Goal: Ask a question

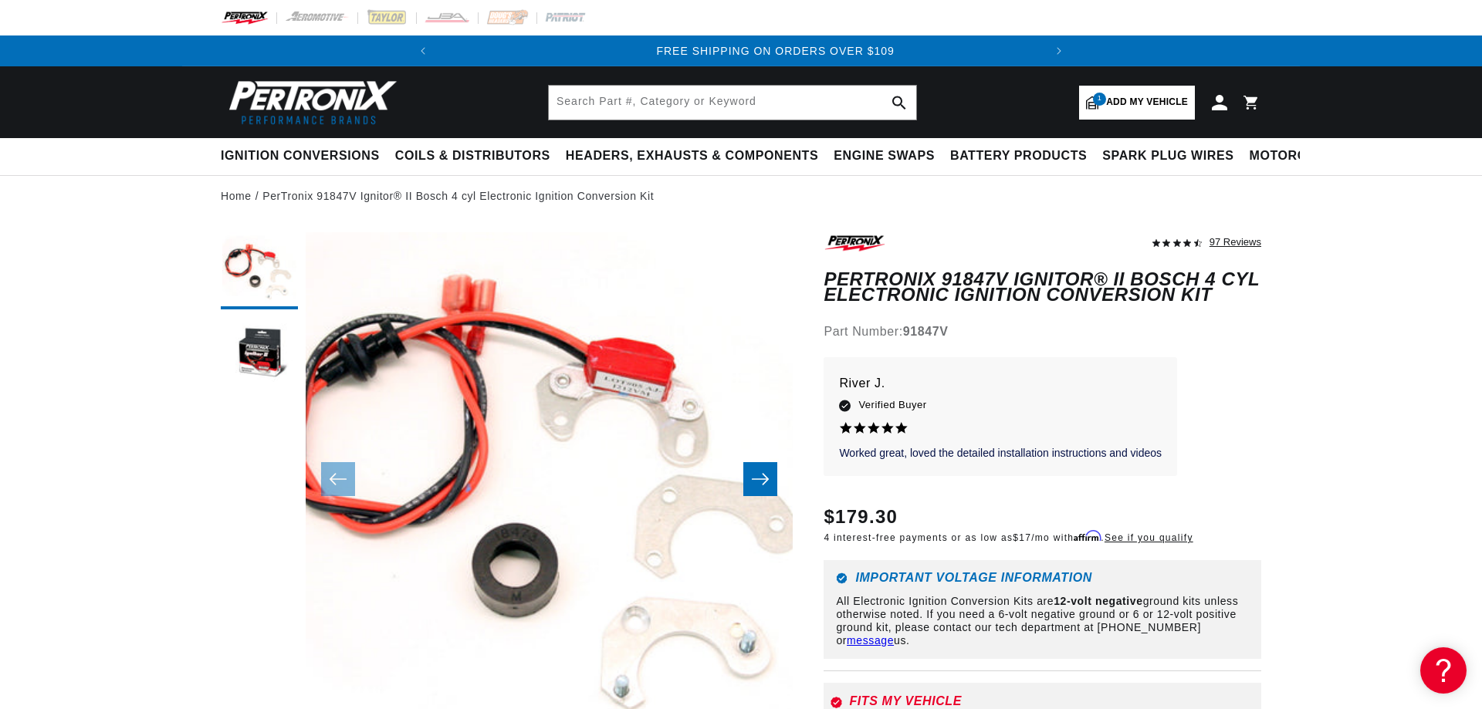
scroll to position [0, 576]
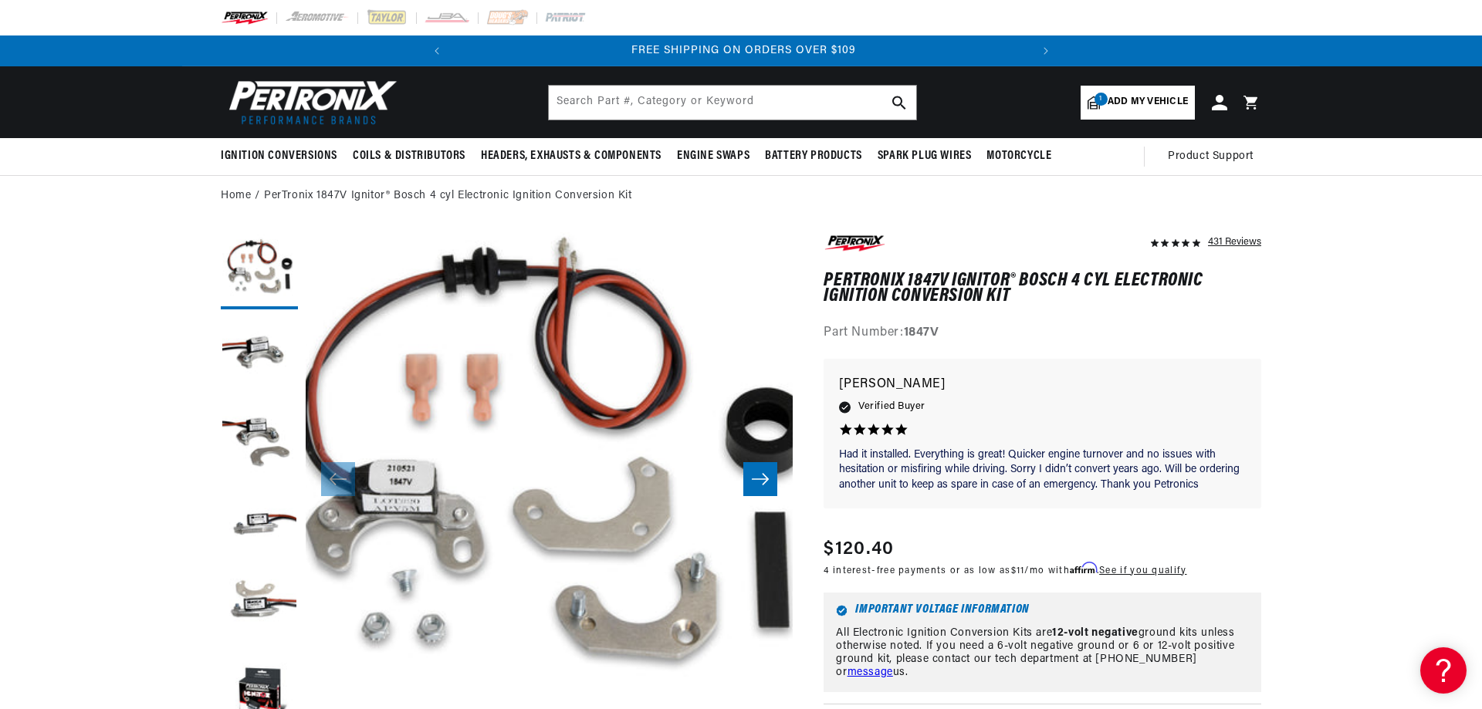
scroll to position [0, 577]
click at [553, 195] on link "PerTronix 1847V Ignitor® Bosch 4 cyl Electronic Ignition Conversion Kit" at bounding box center [448, 196] width 368 height 17
drag, startPoint x: 643, startPoint y: 198, endPoint x: 265, endPoint y: 200, distance: 378.2
click at [265, 200] on ol "Home PerTronix 1847V Ignitor® Bosch 4 cyl Electronic Ignition Conversion Kit" at bounding box center [741, 196] width 1041 height 17
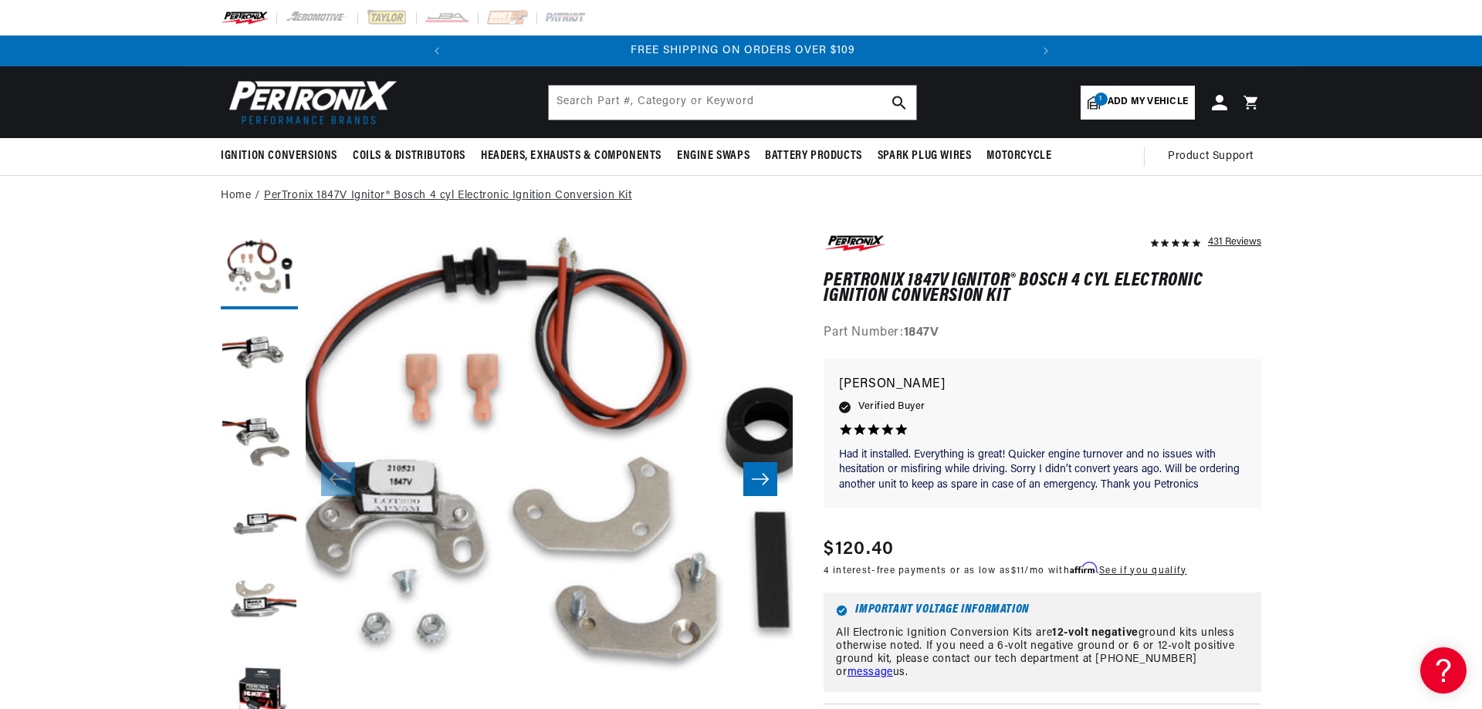
copy link "PerTronix 1847V Ignitor® Bosch 4 cyl Electronic Ignition Conversion Kit"
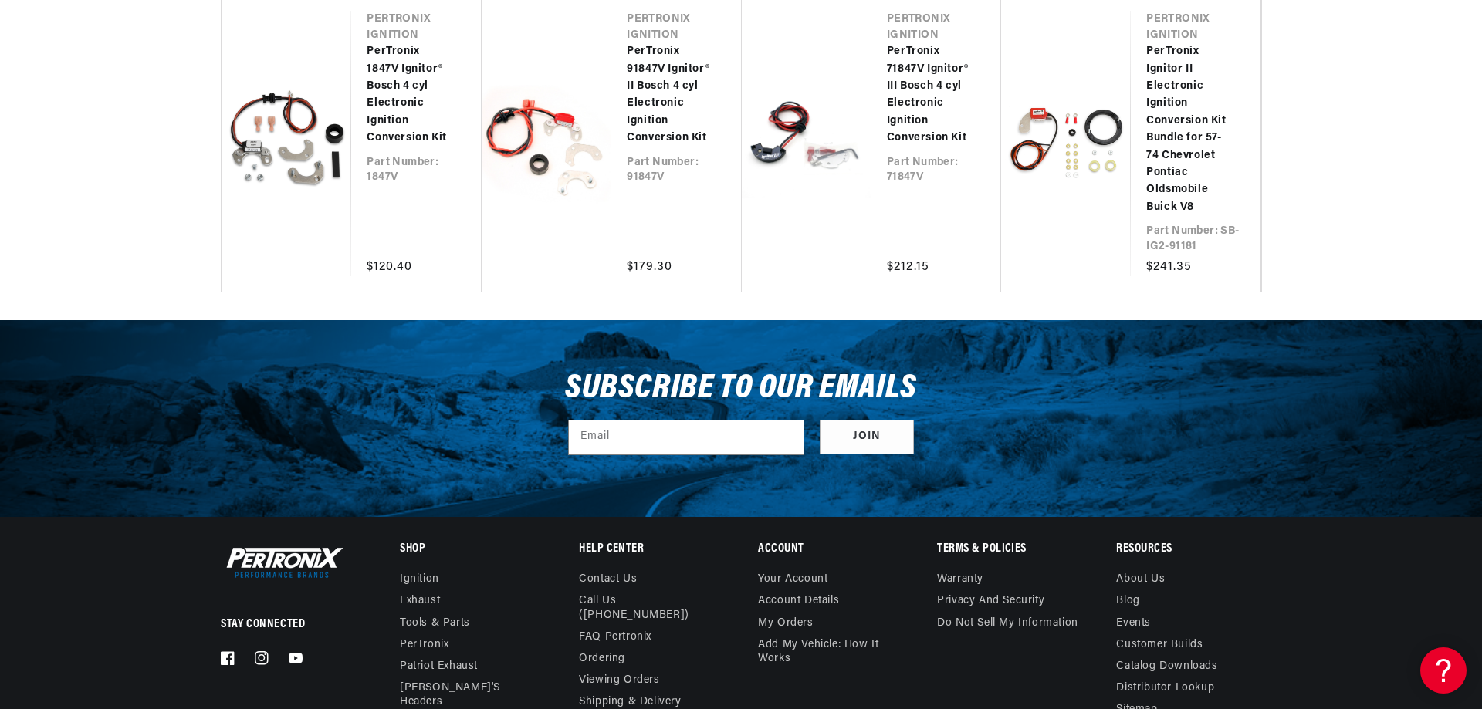
scroll to position [13399, 0]
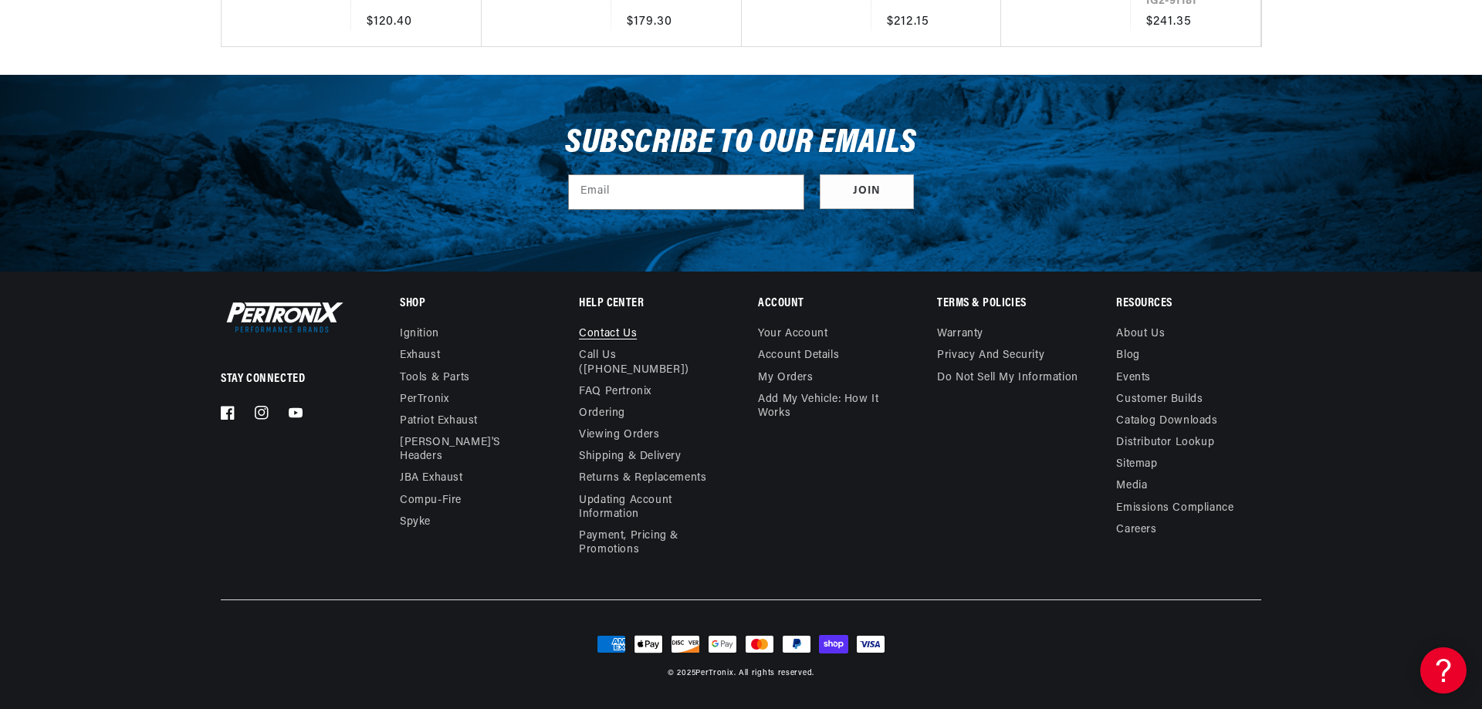
click at [610, 345] on link "Contact us" at bounding box center [608, 336] width 58 height 18
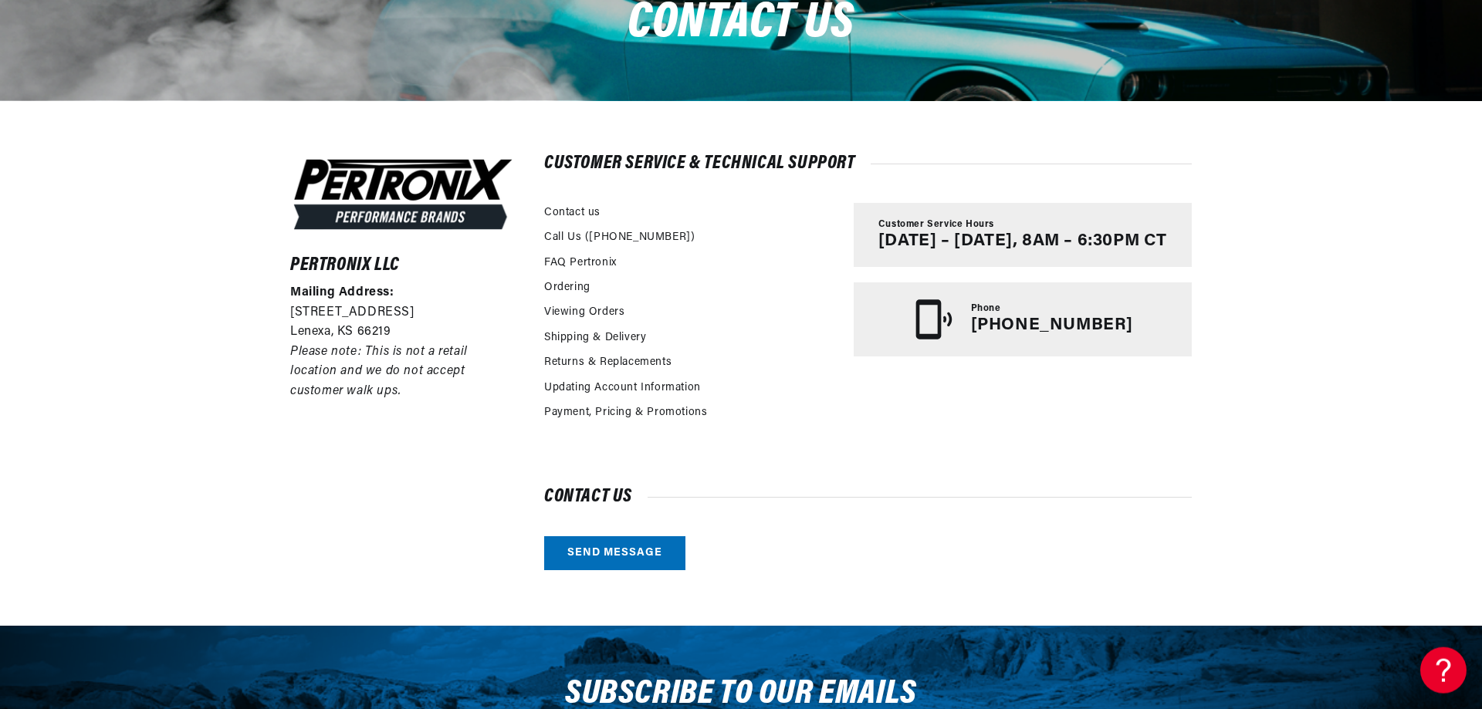
scroll to position [315, 0]
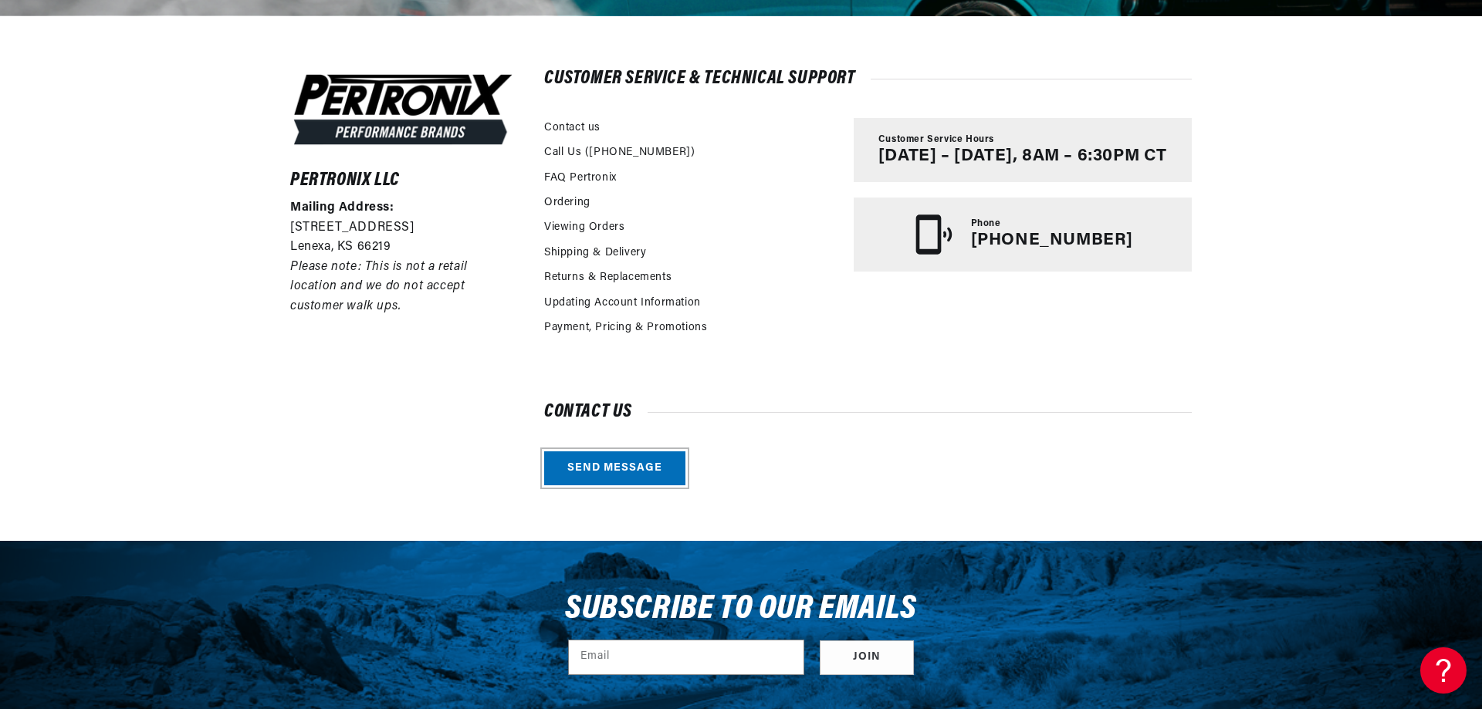
click at [628, 469] on link "Send message" at bounding box center [614, 469] width 141 height 35
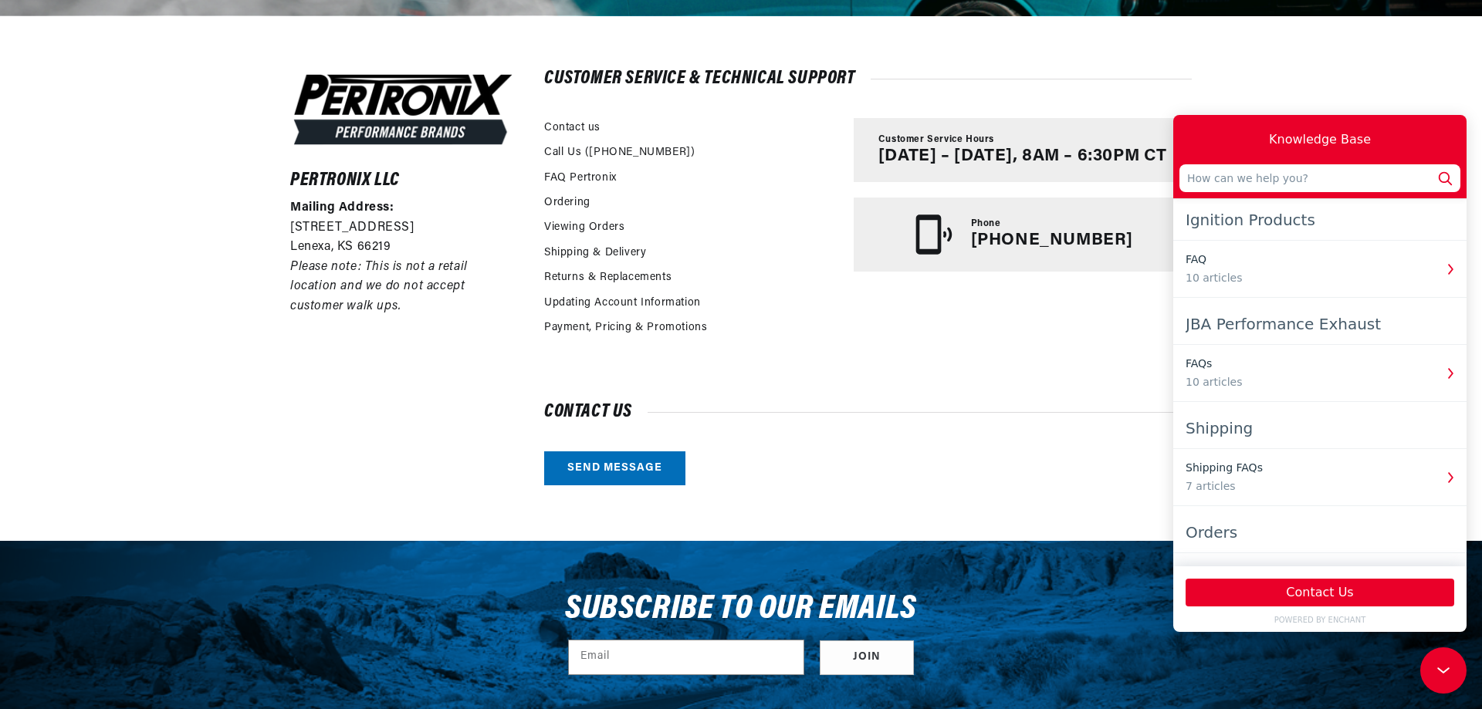
scroll to position [0, 577]
click at [1308, 173] on input "text" at bounding box center [1319, 178] width 281 height 28
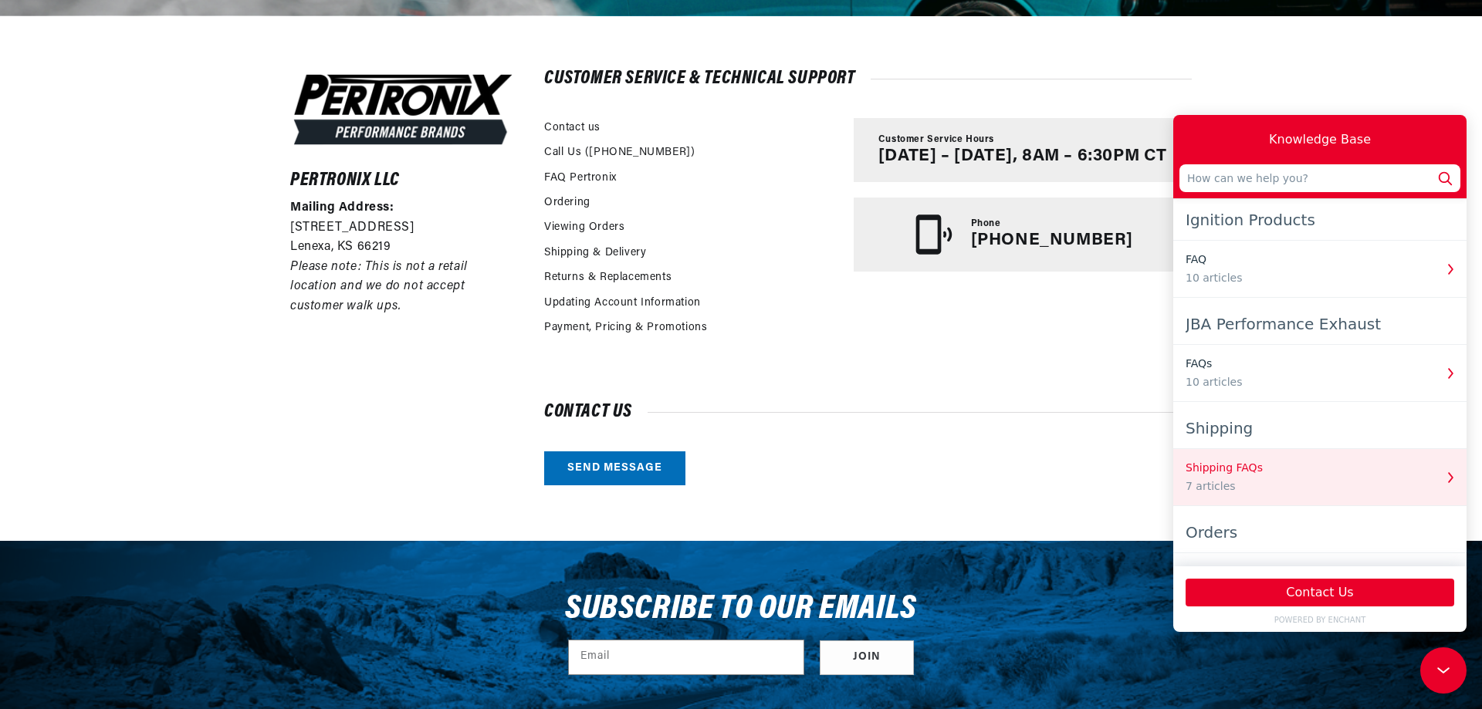
click at [1227, 476] on div "Shipping FAQs 7 articles" at bounding box center [1310, 477] width 249 height 35
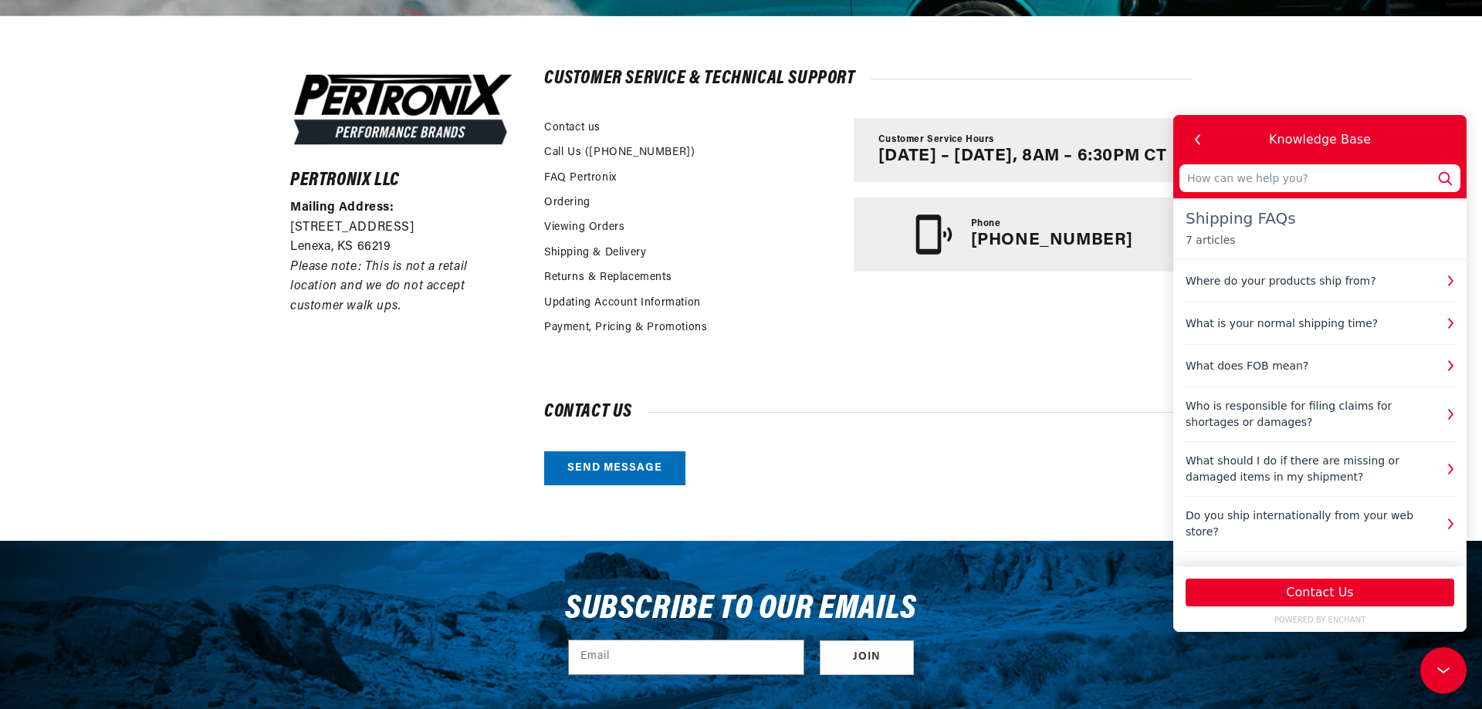
click at [1244, 179] on input "text" at bounding box center [1319, 178] width 281 height 28
type input "H"
type input "Hi"
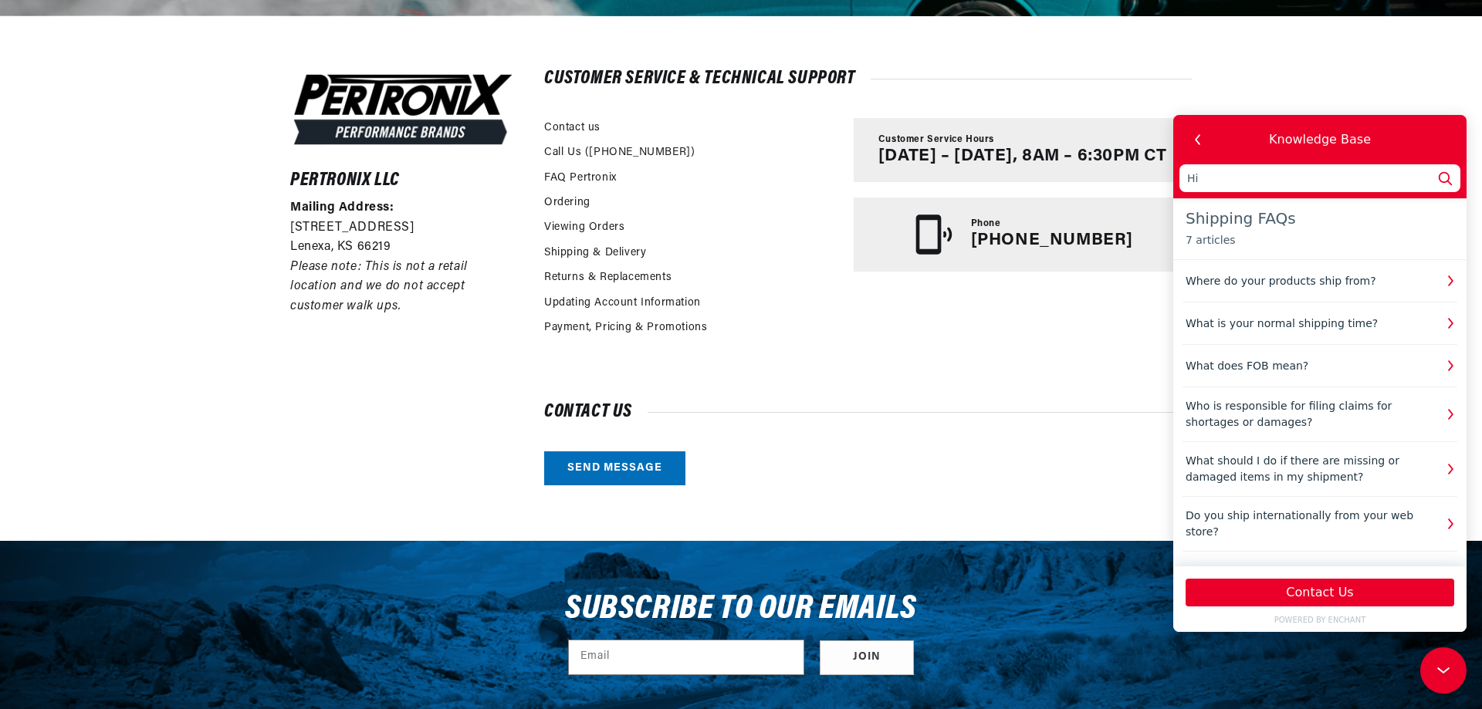
type input "Hi"
type input "Hi;"
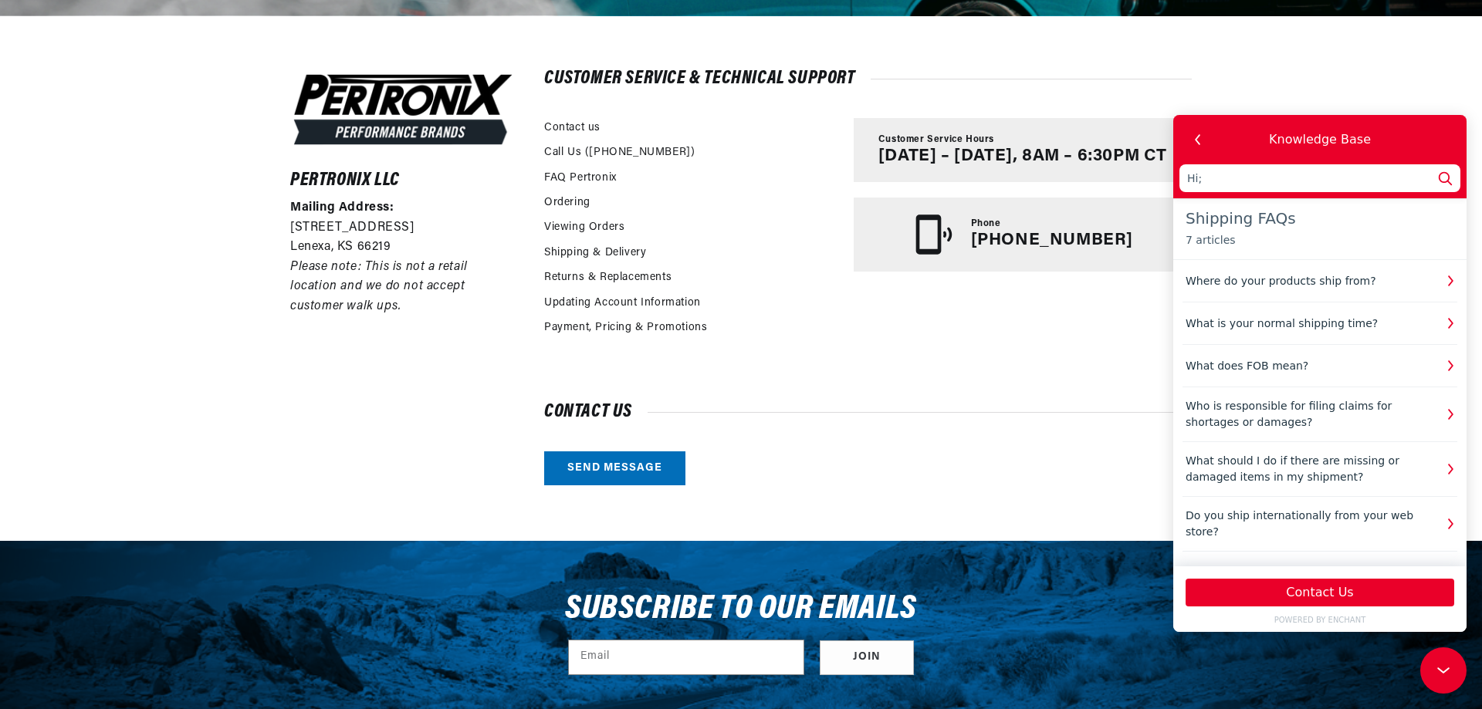
type input "Hi; D"
type input "Hi; Do"
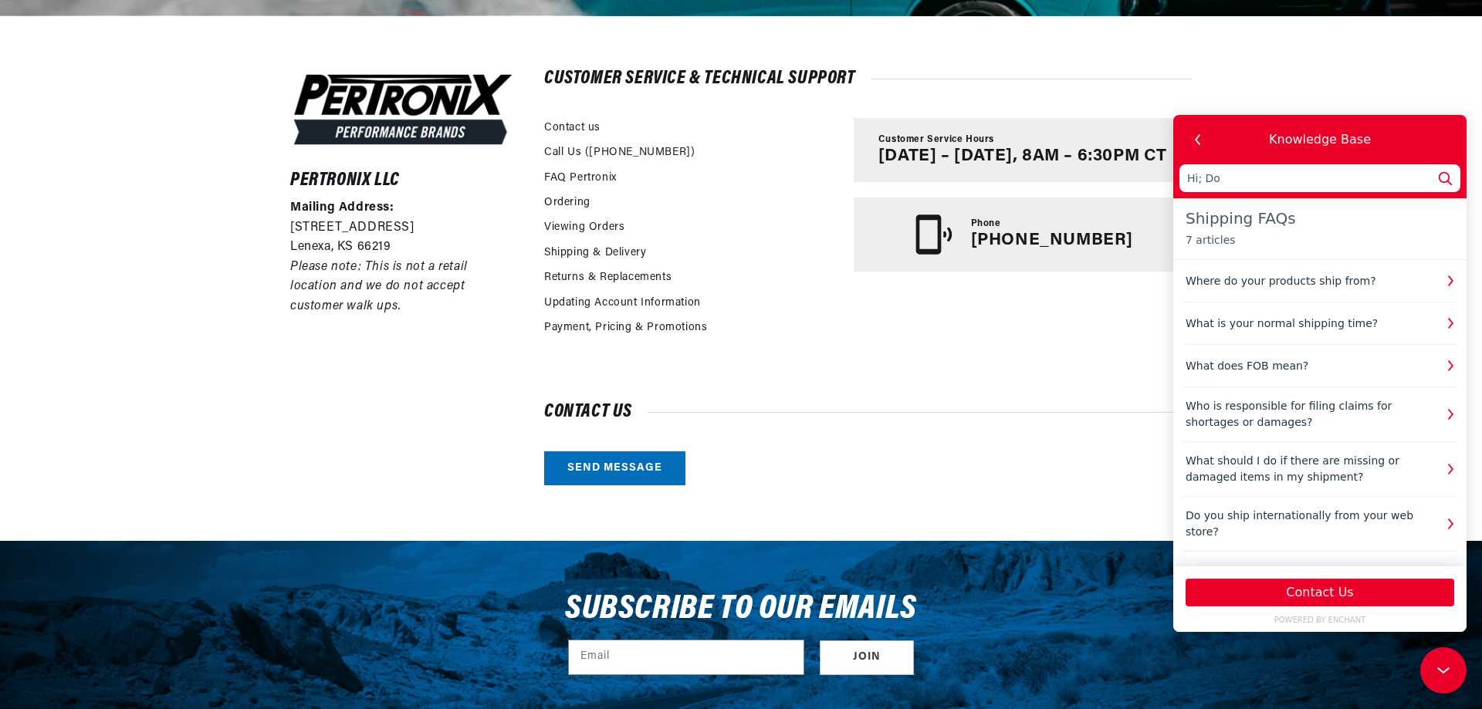
type input "Hi; Do"
type input "Hi; Do y"
type input "Hi; Do yo"
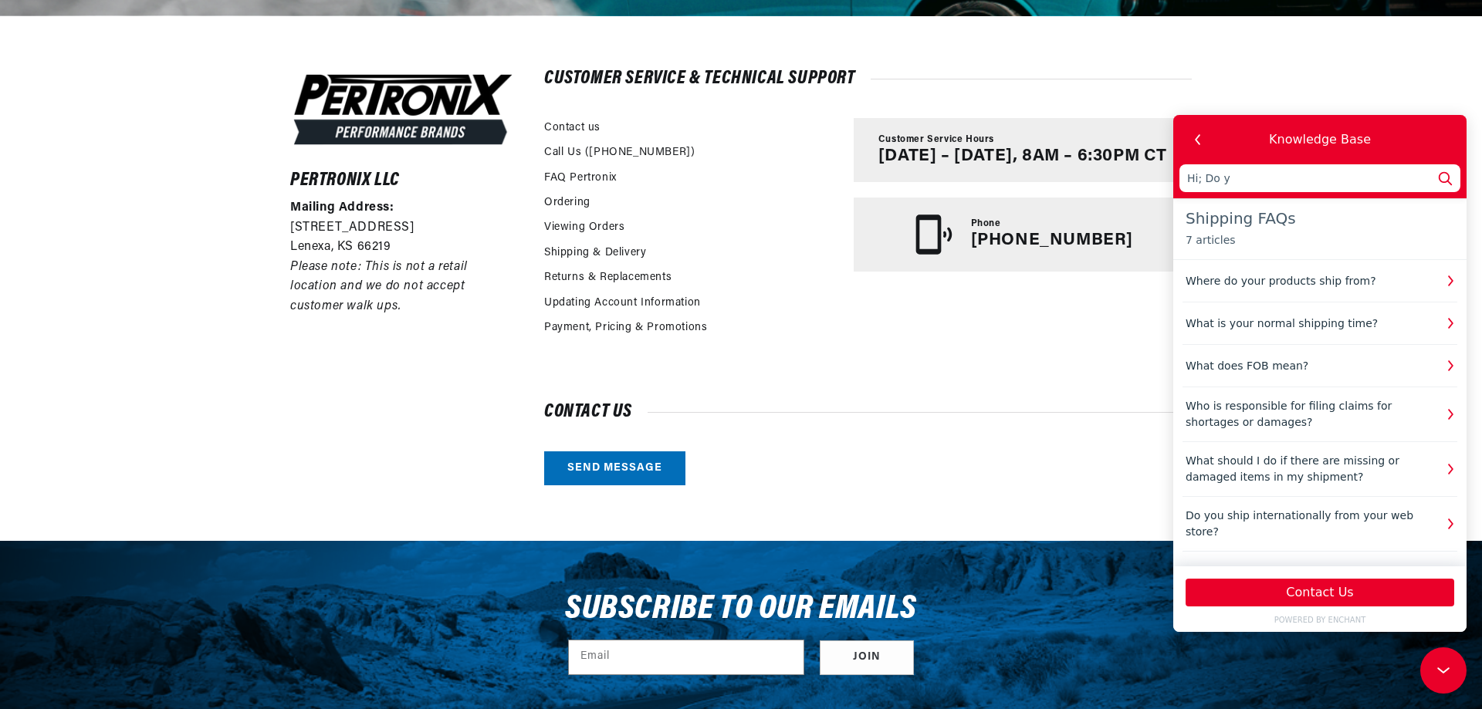
type input "Hi; Do yo"
type input "Hi; Do you"
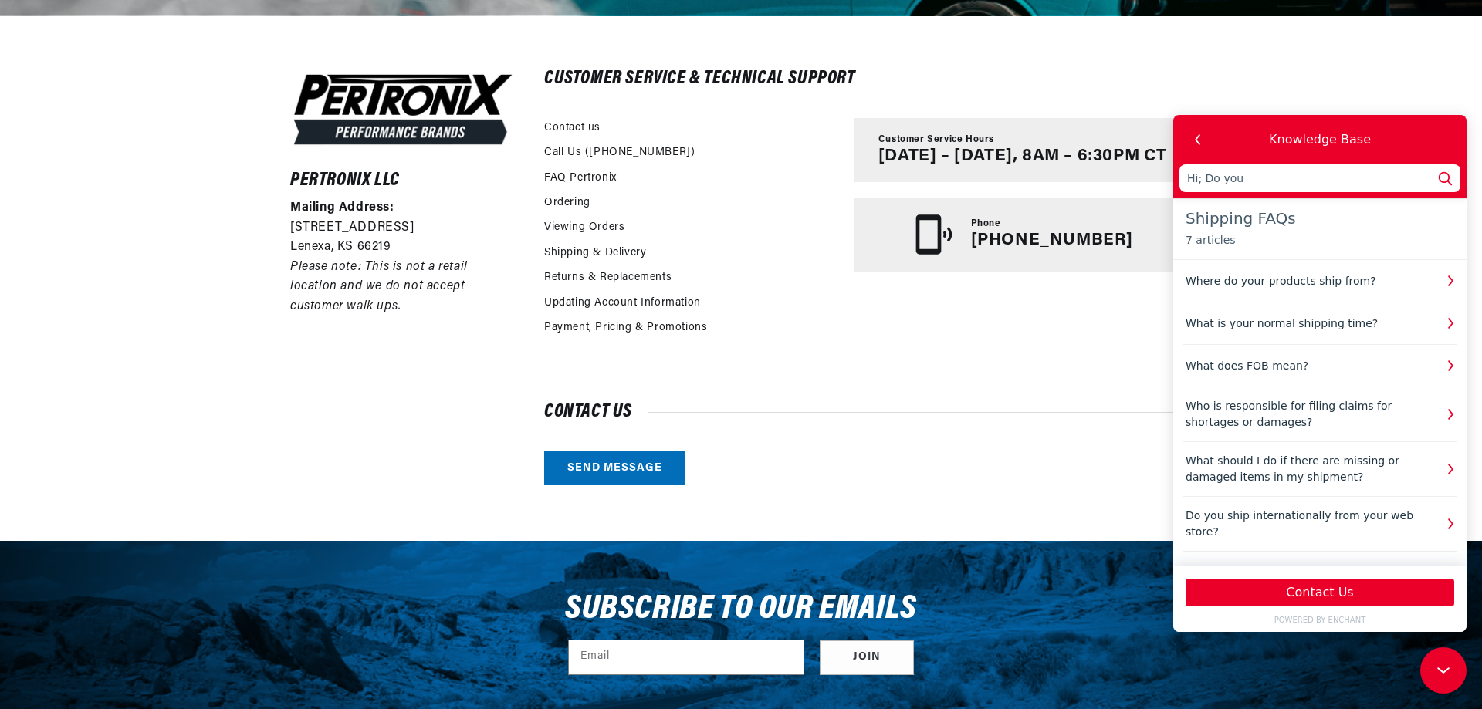
type input "Hi; Do you s"
type input "Hi; Do you sh"
type input "Hi; Do you sho"
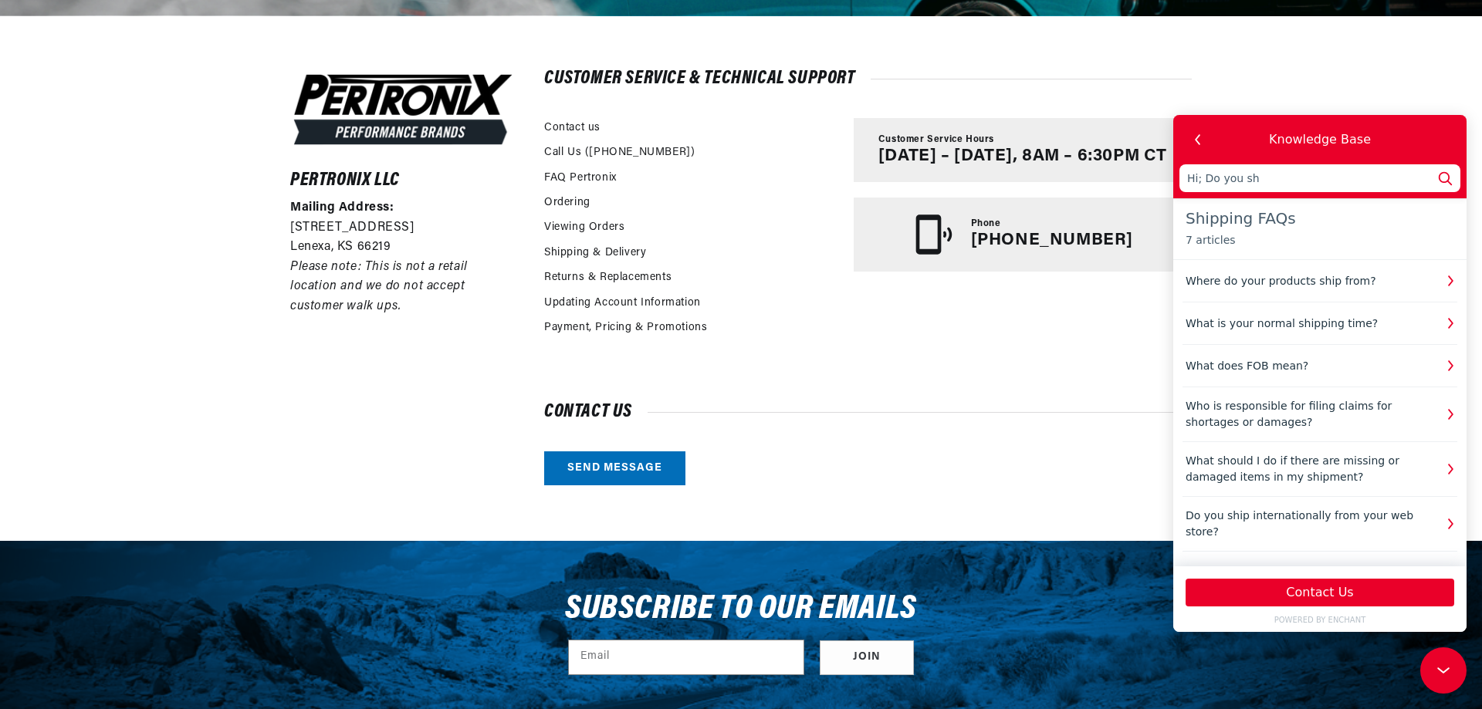
type input "Hi; Do you sho"
type input "Hi; Do you sh"
type input "Hi; Do you shi"
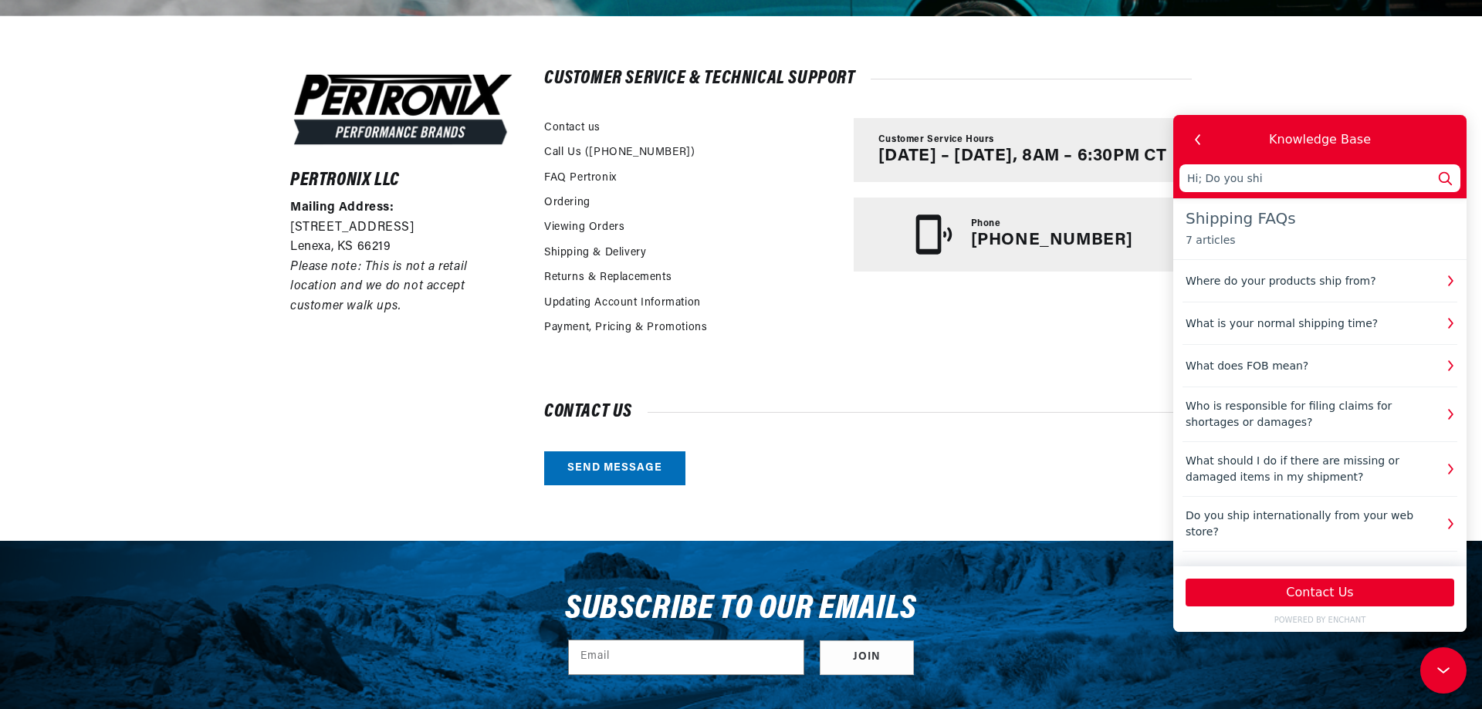
type input "Hi; Do you ship"
type input "Hi; Do you ship t"
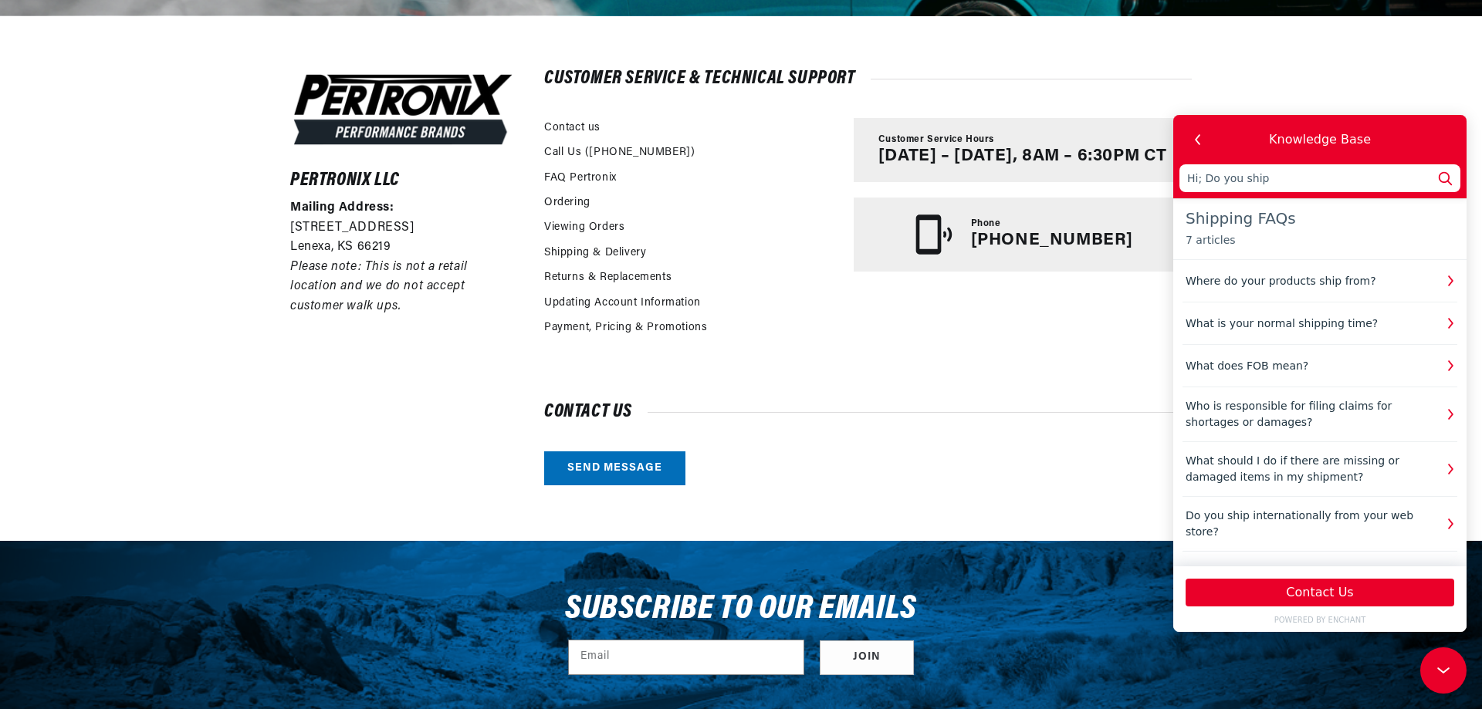
type input "Hi; Do you ship t"
type input "Hi; Do you ship to"
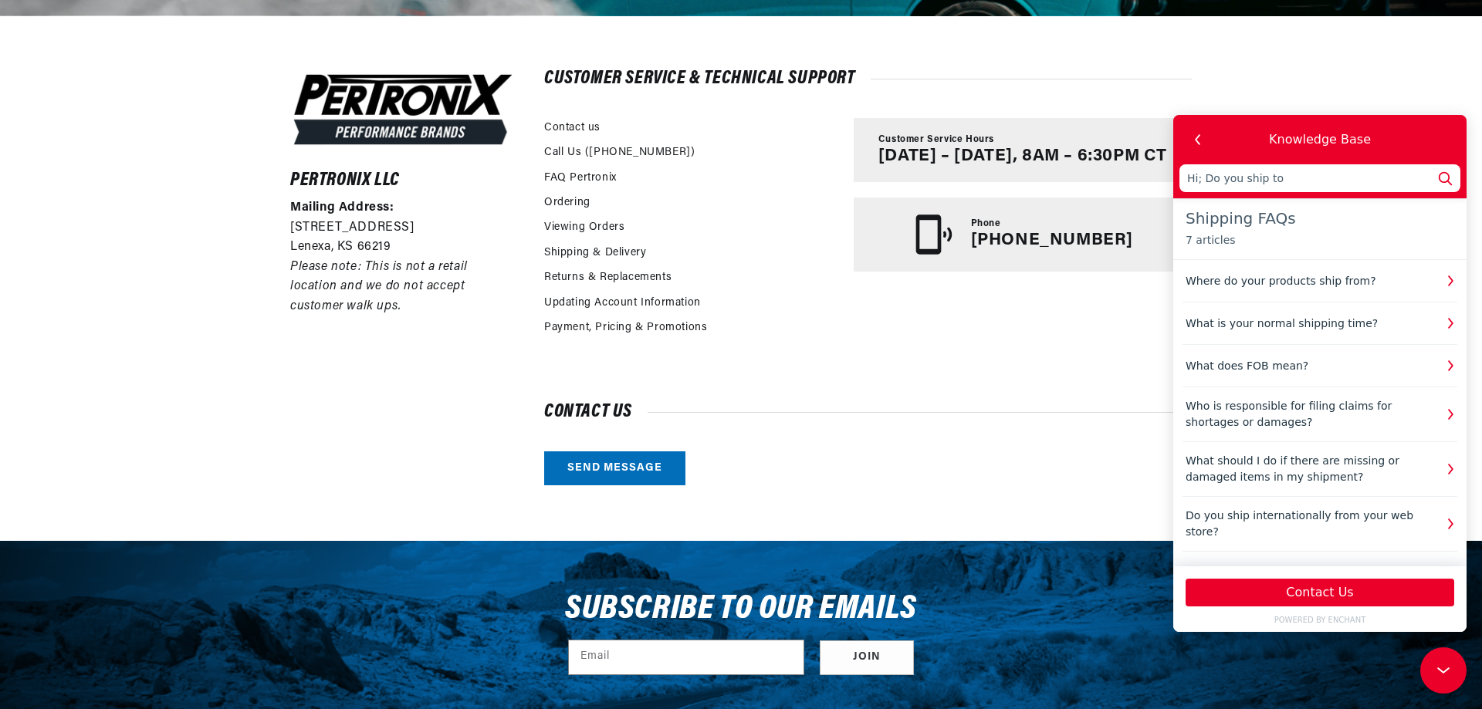
type input "Hi; Do you ship to S"
type input "Hi; Do you ship to Sw"
type input "Hi; Do you ship to Swi"
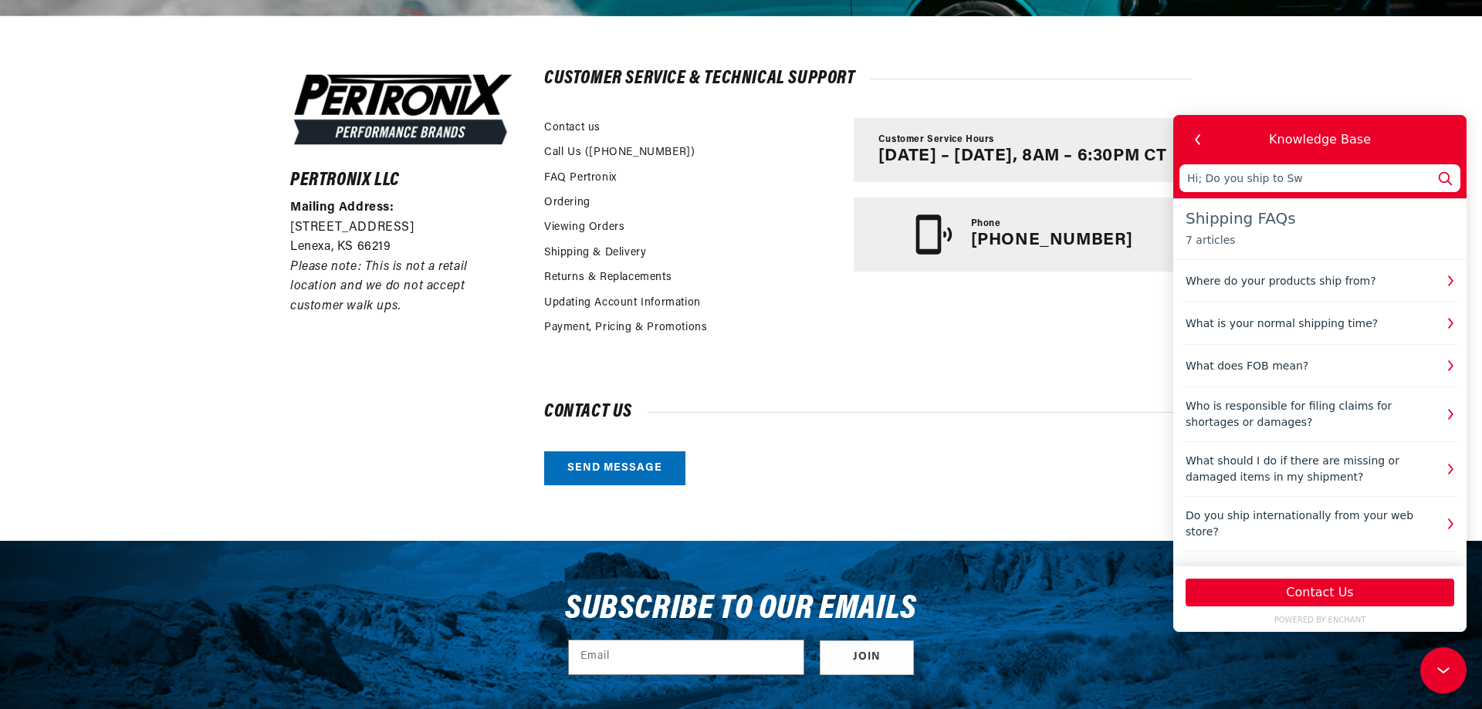
type input "Hi; Do you ship to Swi"
type input "Hi; Do you ship to Swit"
type input "Hi; Do you ship to Switz"
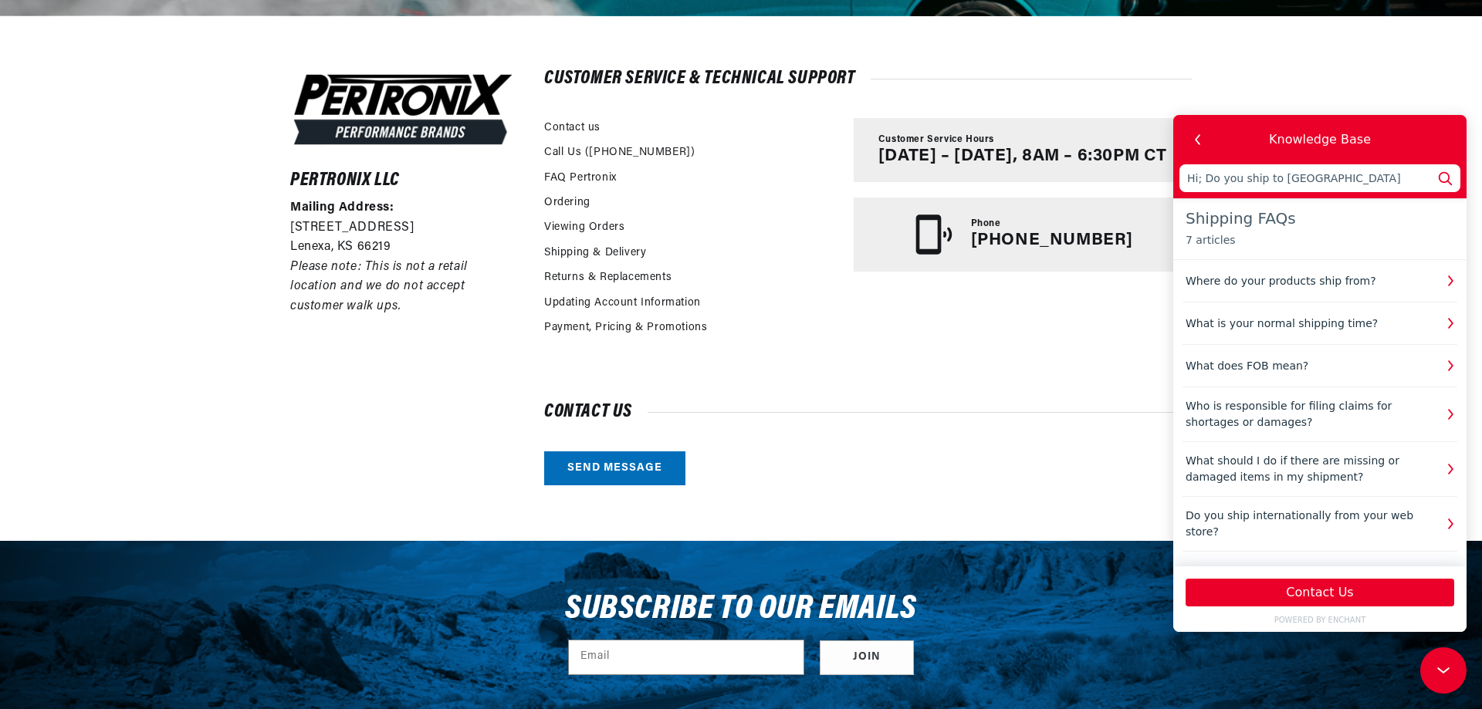
type input "Hi; Do you ship to Switze"
type input "Hi; Do you ship to Switzer"
type input "Hi; Do you ship to Switzerl"
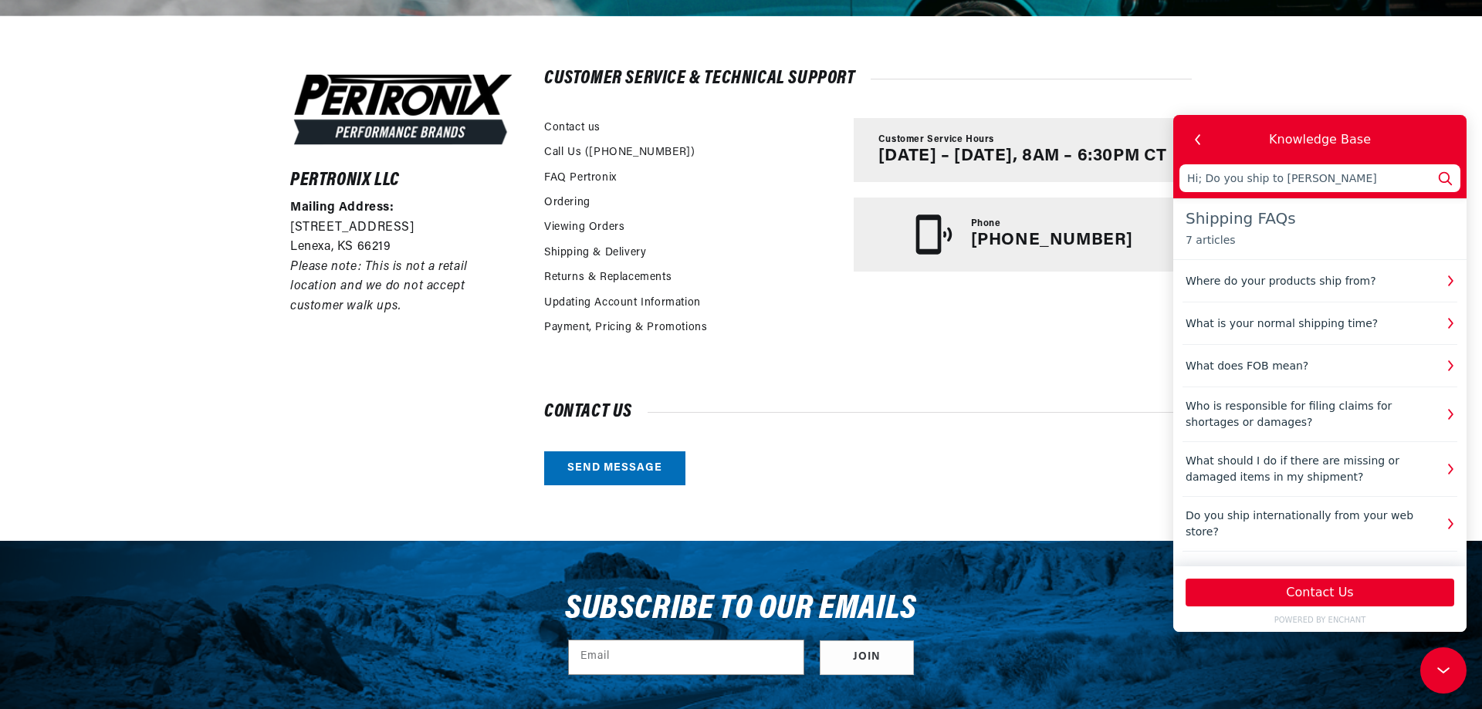
type input "Hi; Do you ship to Switzerl"
type input "Hi; Do you ship to Switzerla"
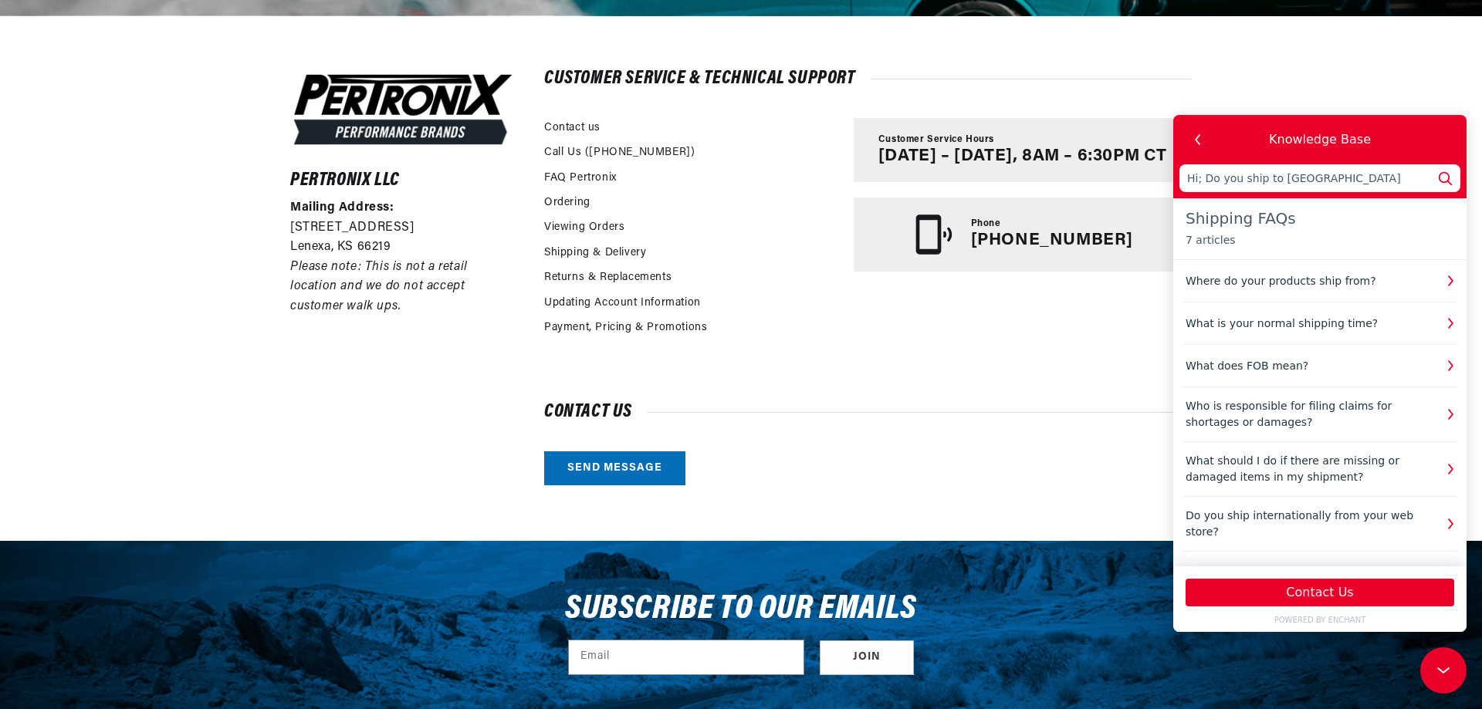
type input "Hi; Do you ship to Switzerlan"
type input "Hi; Do you ship to Switzerland"
type input "Hi; Do you ship to Switzerland?"
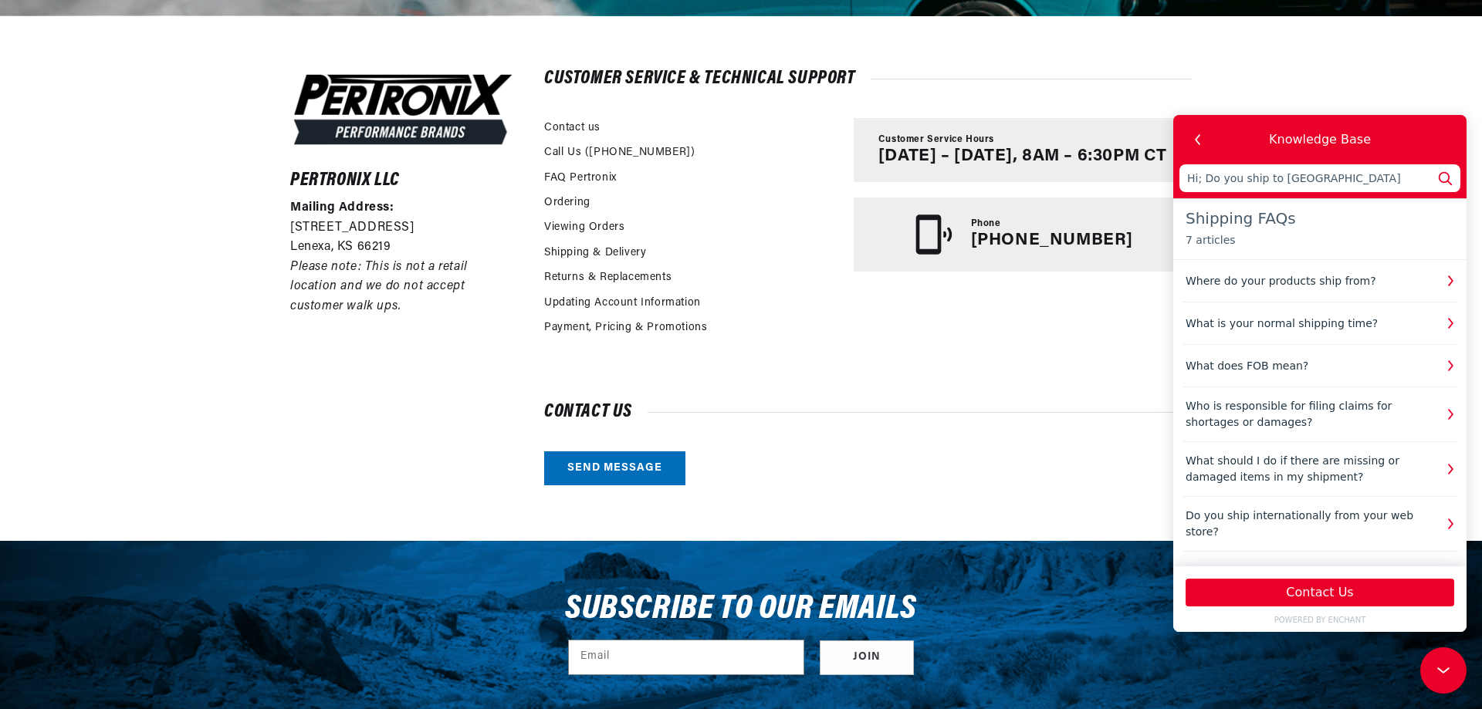
type input "Hi; Do you ship to Switzerland?"
type input "Hi; Do you ship to Switzerland? I"
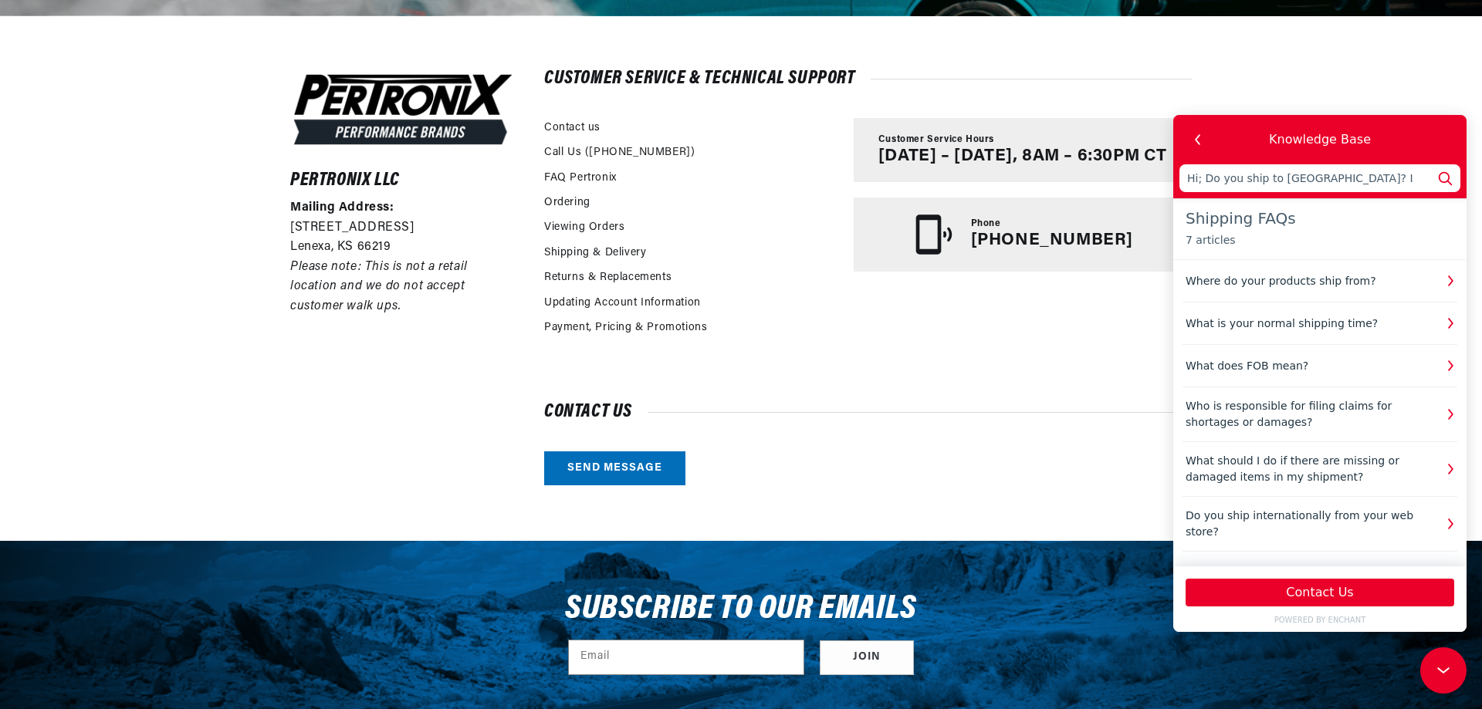
type input "Hi; Do you ship to Switzerland? I"
type input "Hi; Do you ship to Switzerland? I a"
type input "Hi; Do you ship to Switzerland? I am"
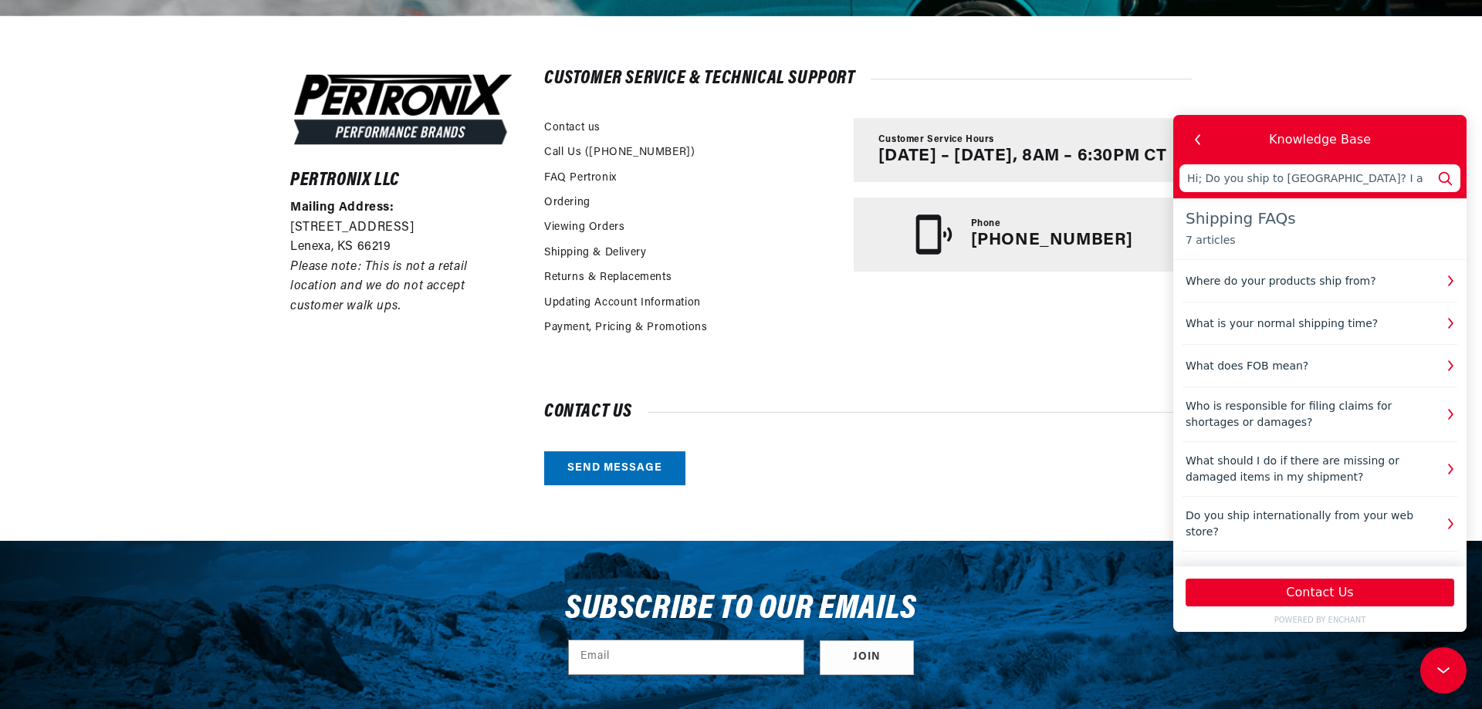
type input "Hi; Do you ship to Switzerland? I am"
type input "Hi; Do you ship to Switzerland? I am i"
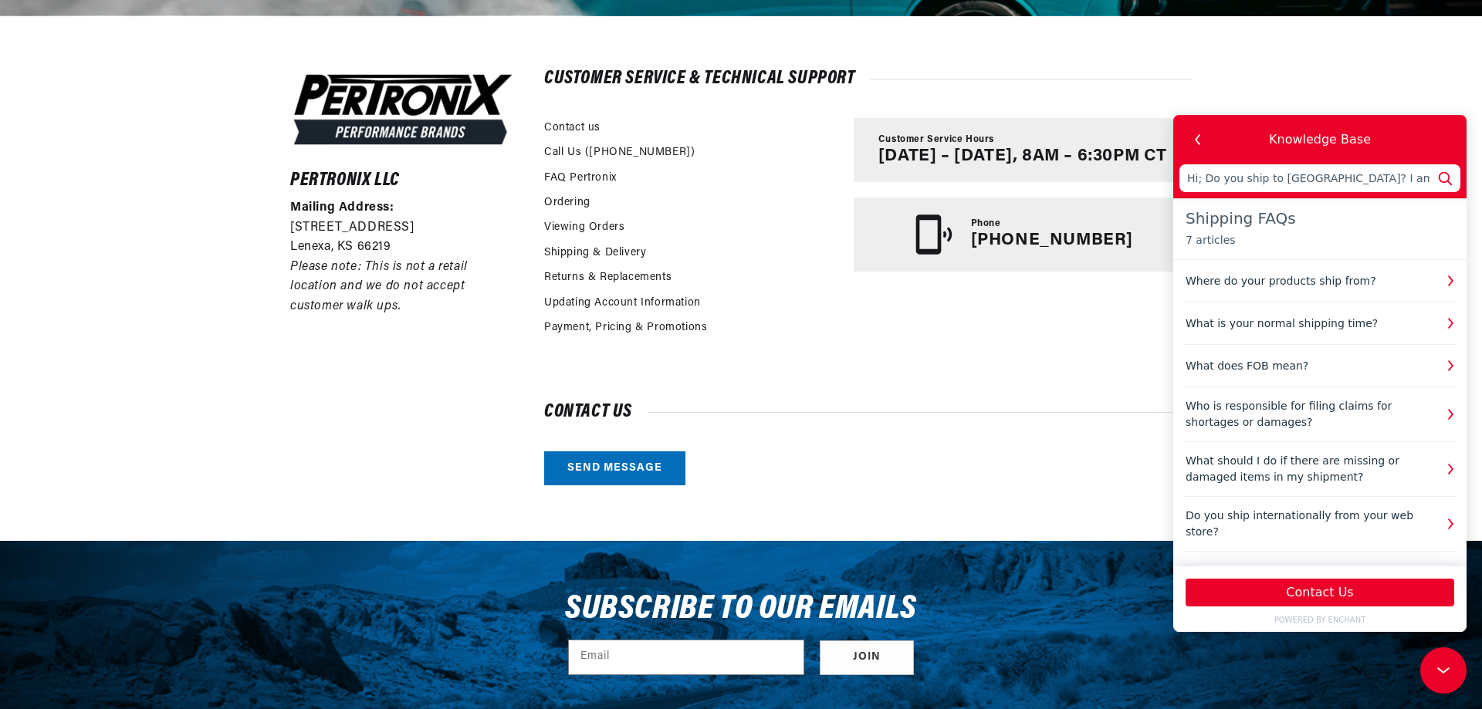
type input "Hi; Do you ship to Switzerland? I am in"
type input "Hi; Do you ship to Switzerland? I am int"
type input "Hi; Do you ship to Switzerland? I am inte"
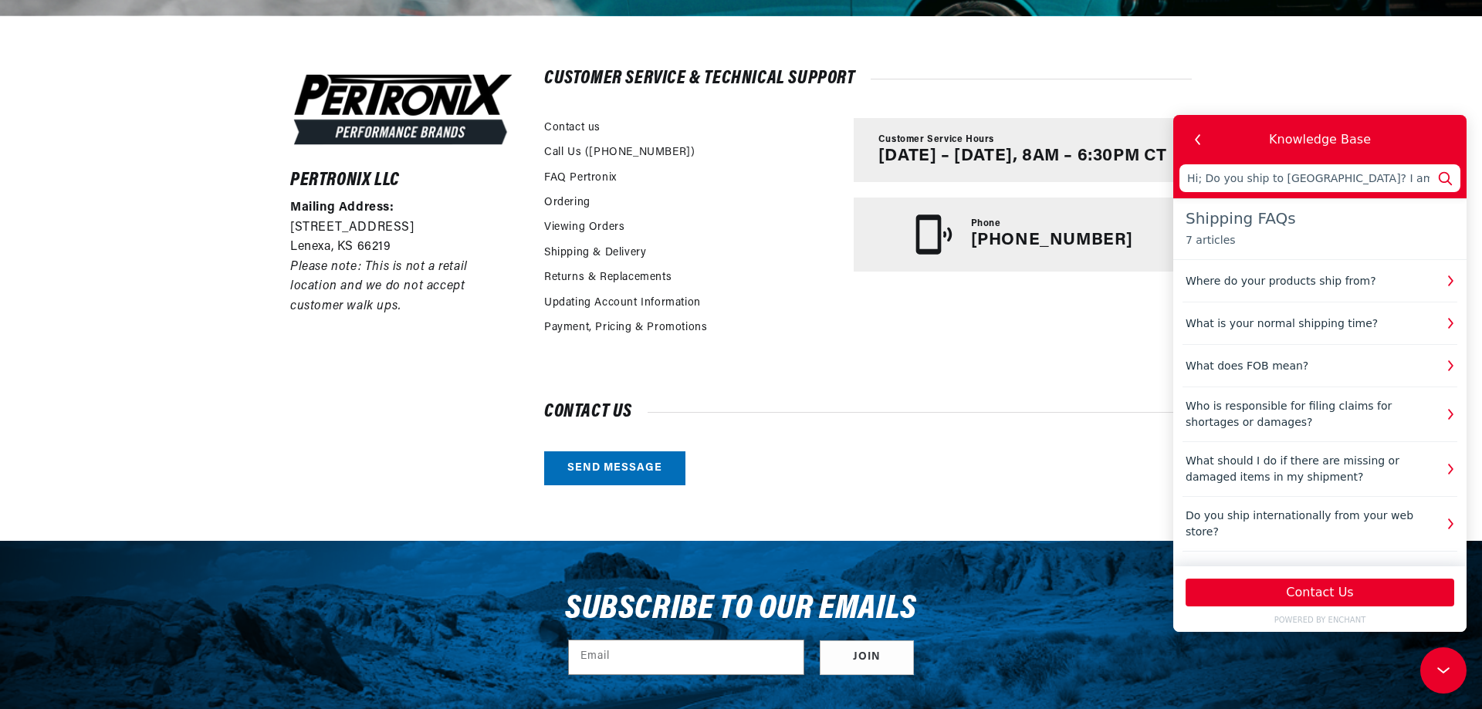
type input "Hi; Do you ship to Switzerland? I am inte"
type input "Hi; Do you ship to Switzerland? I am inter"
type input "Hi; Do you ship to Switzerland? I am intere"
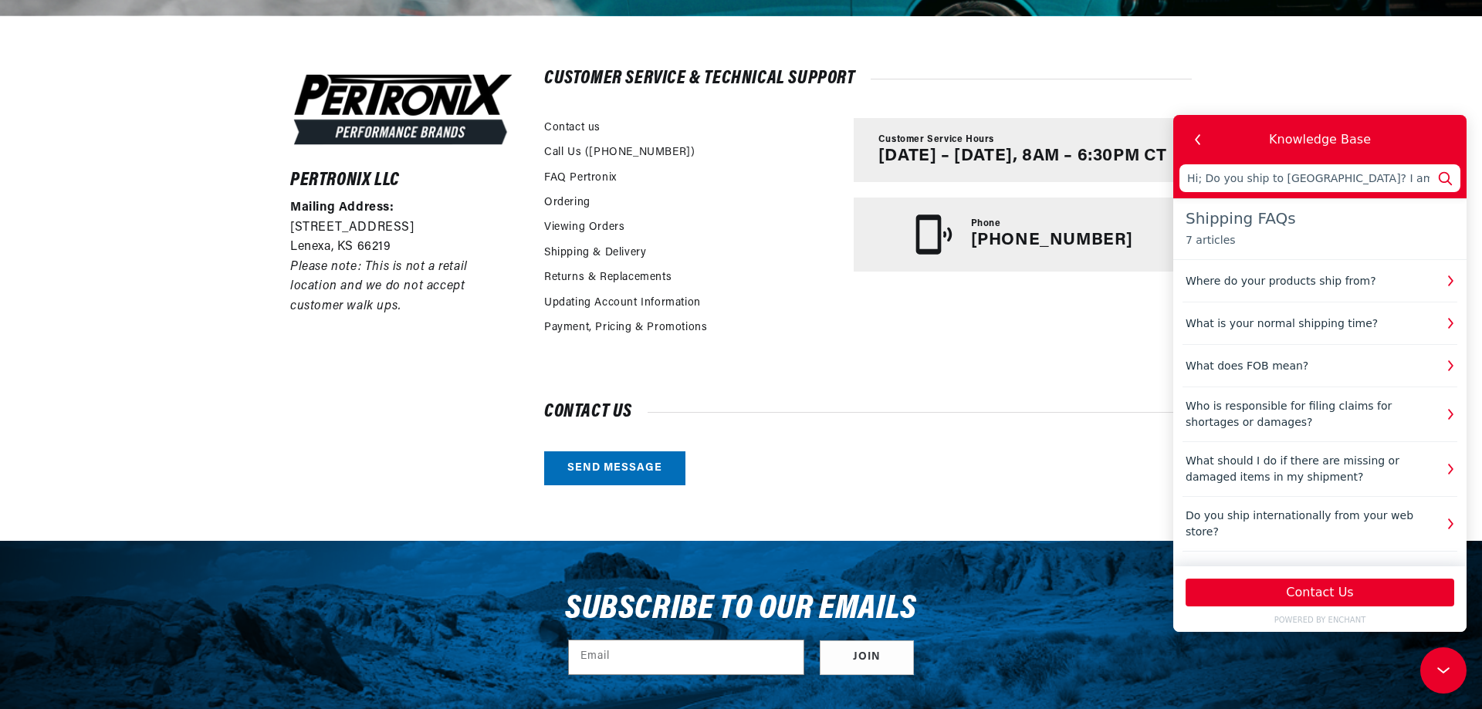
type input "Hi; Do you ship to Switzerland? I am interes"
type input "Hi; Do you ship to Switzerland? I am interest"
type input "Hi; Do you ship to Switzerland? I am intereste"
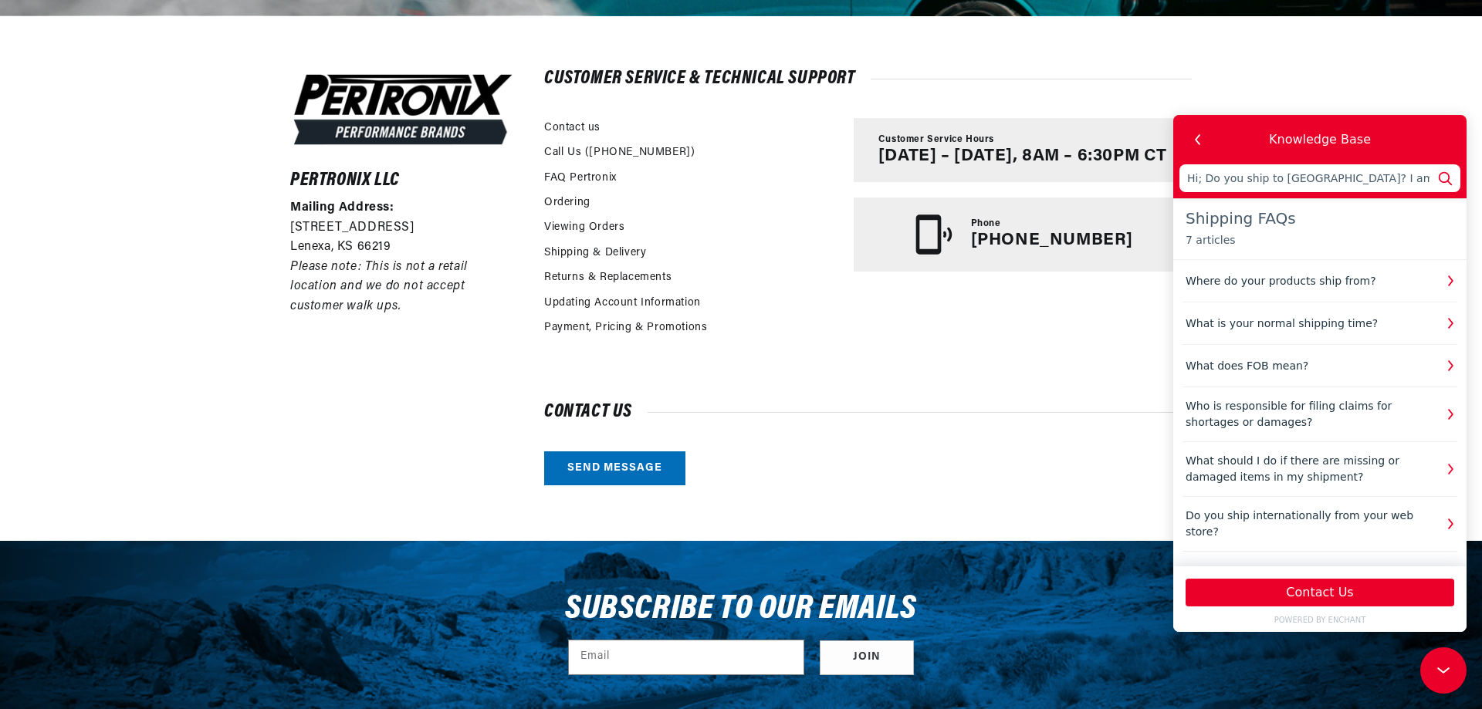
type input "Hi; Do you ship to Switzerland? I am intereste"
type input "Hi; Do you ship to Switzerland? I am interested"
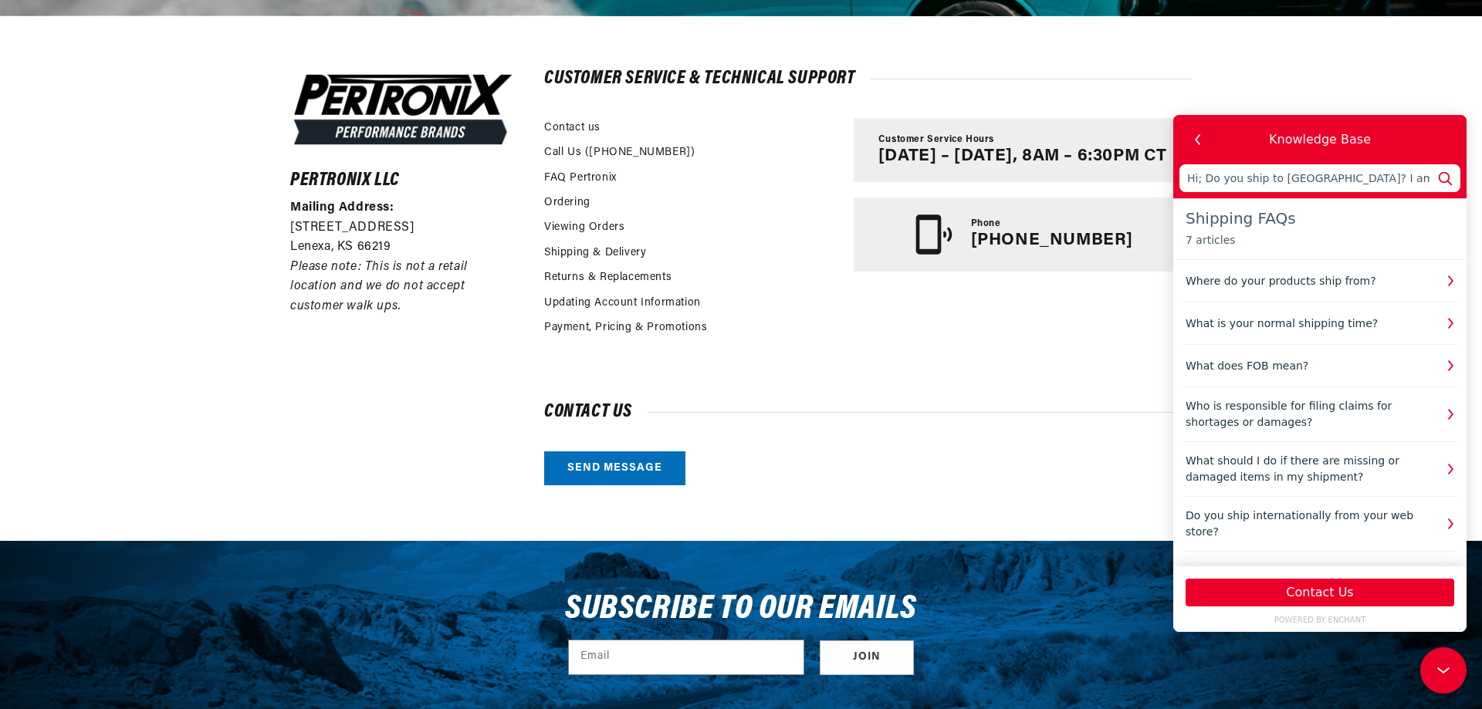
type input "Hi; Do you ship to Switzerland? I am interested i"
type input "Hi; Do you ship to Switzerland? I am interested in"
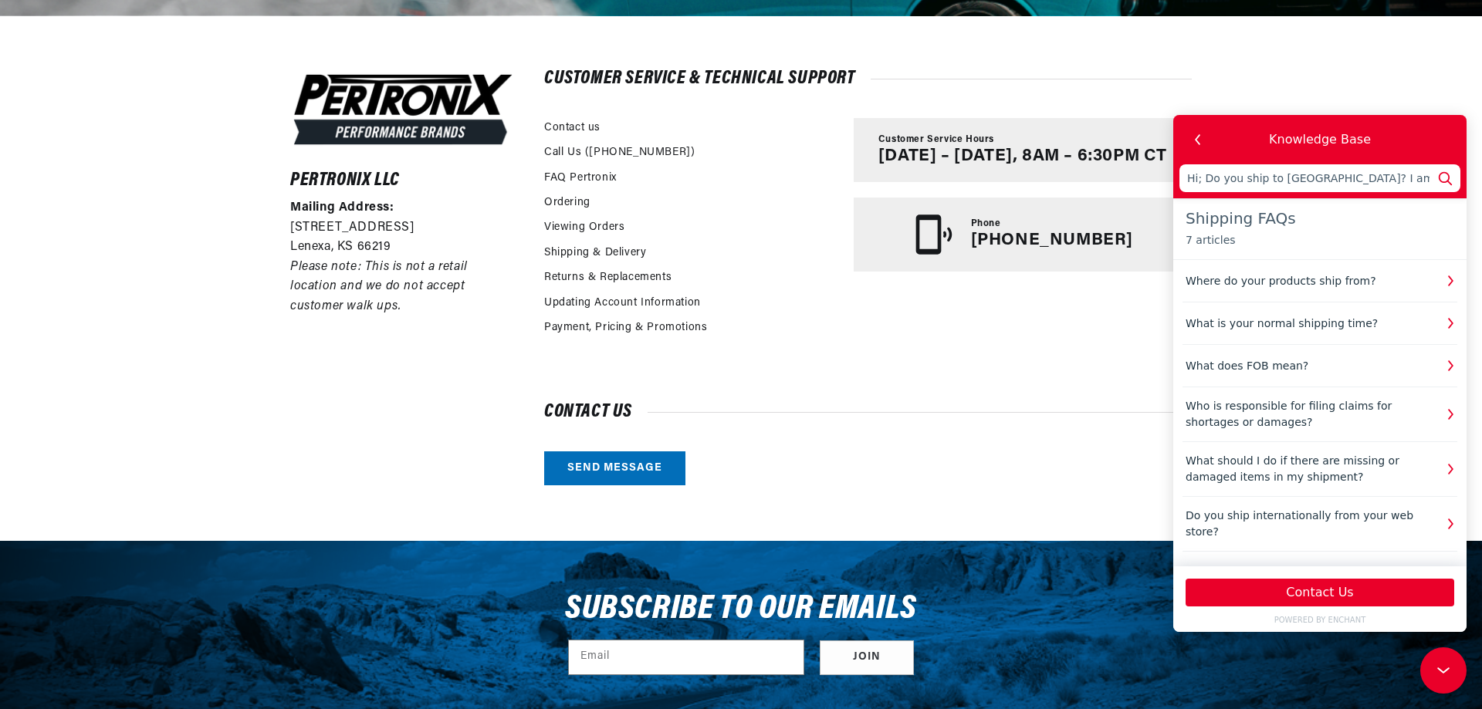
type input "Hi; Do you ship to Switzerland? I am interested in"
type input "Hi; Do you ship to Switzerland? I am interested in PerTronix 1847V Ignitor® Bos…"
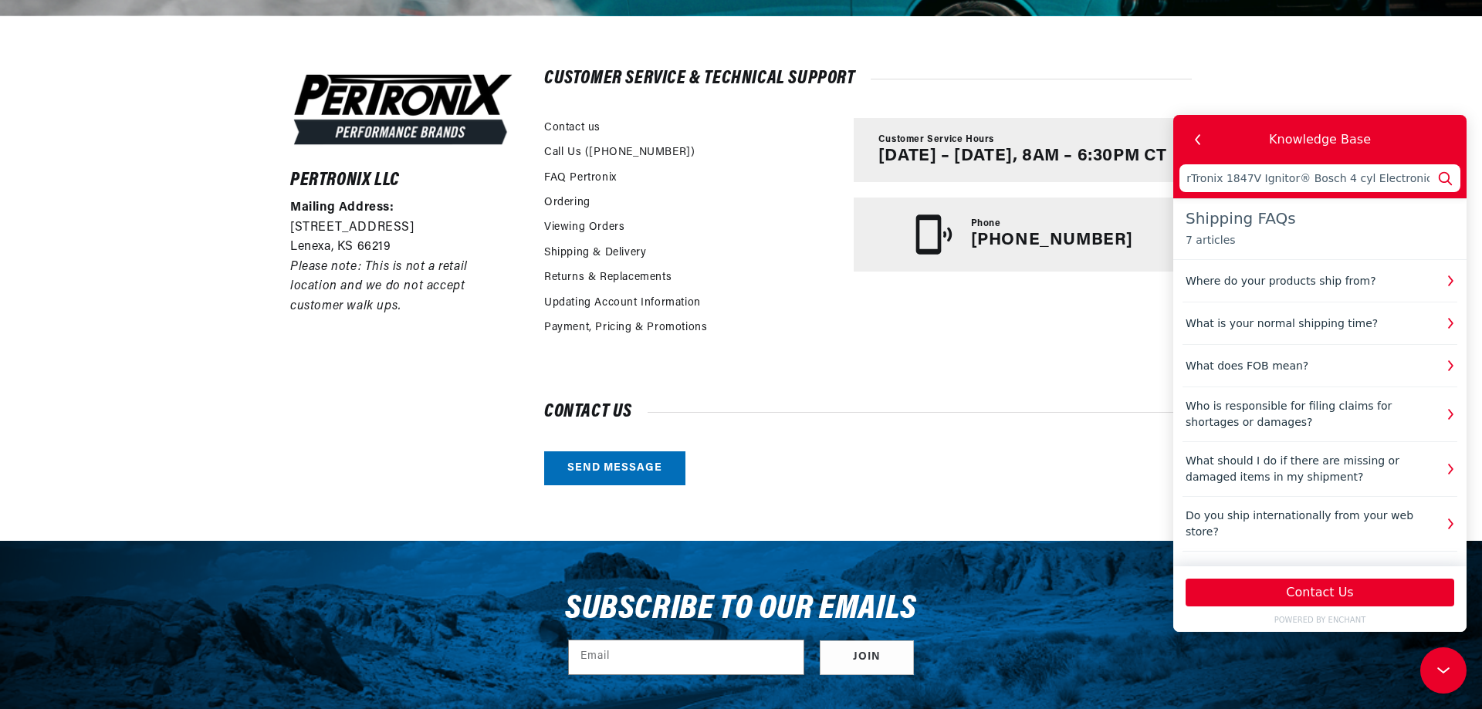
type input "Hi; Do you ship to Switzerland? I am interested in PerTronix 1847V Ignitor® Bos…"
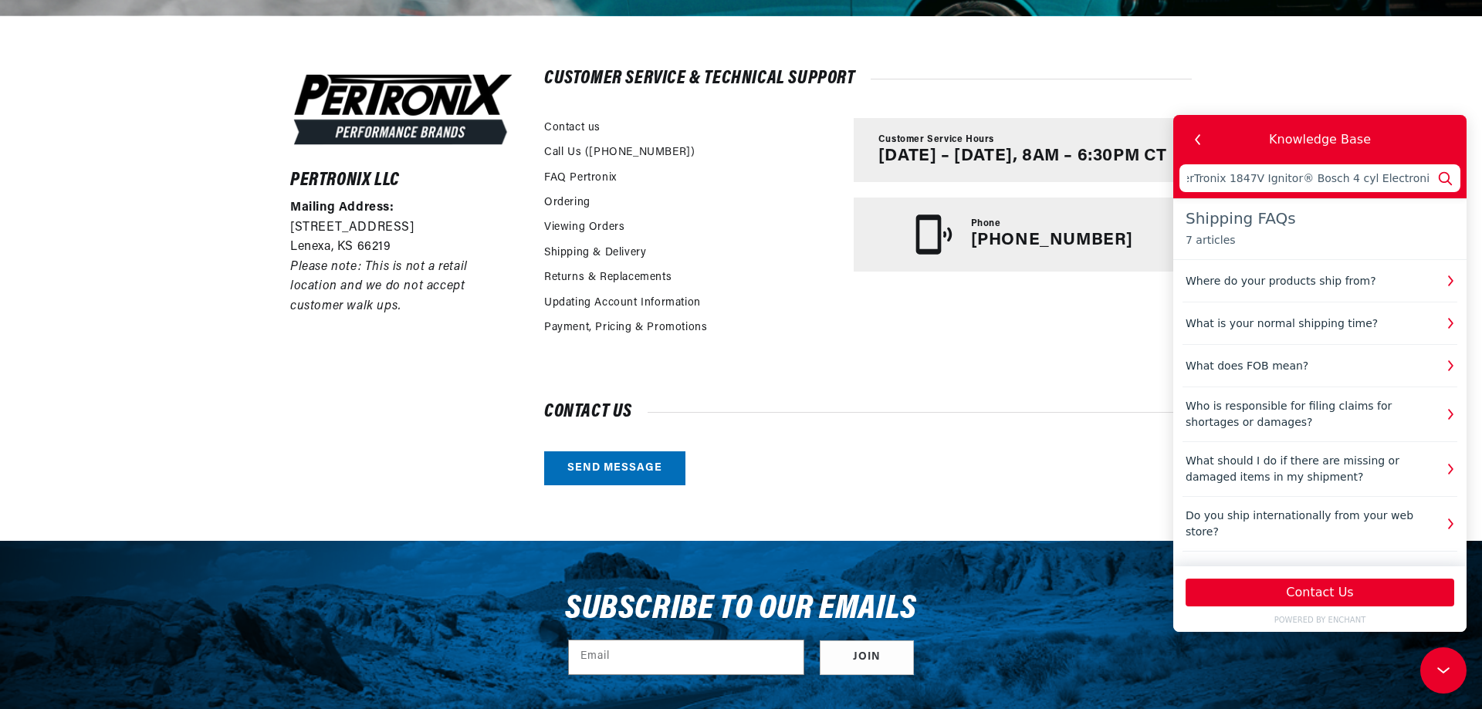
scroll to position [0, 337]
type input "Hi; Do you ship to Switzerland? I am interested in PerTronix 1847V Ignitor® Bos…"
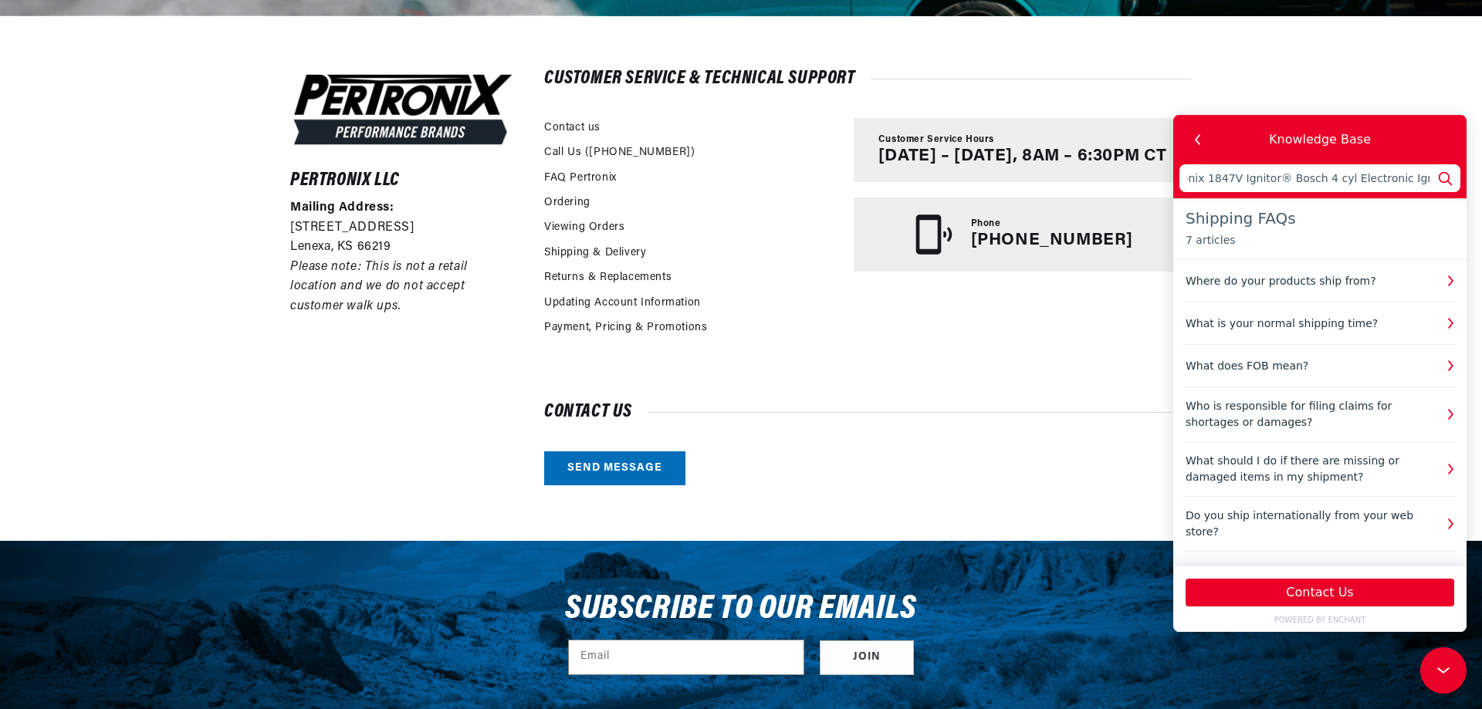
type input "Hi; Do you ship to Switzerland? I am interested in PerTronix 1847V Ignitor® Bos…"
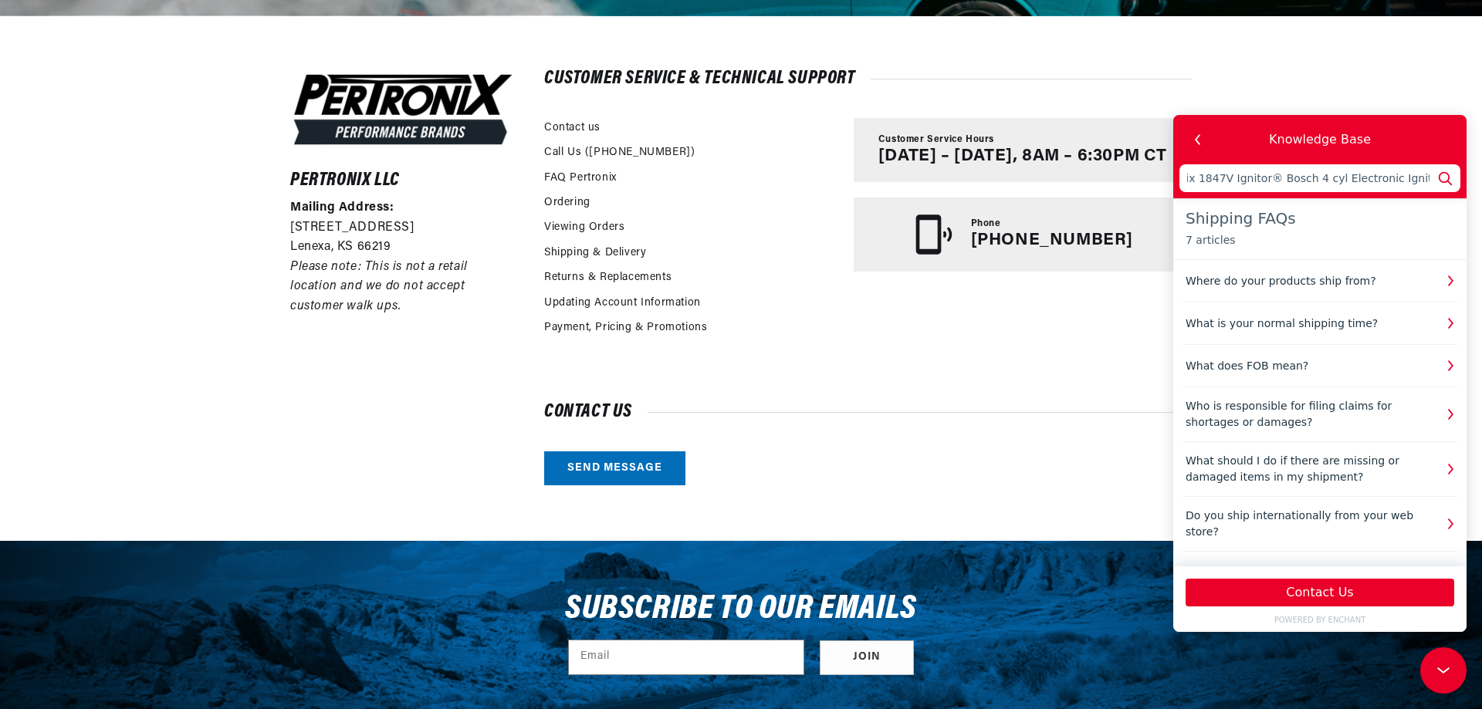
type input "Hi; Do you ship to Switzerland? I am interested in PerTronix 1847V Ignitor® Bos…"
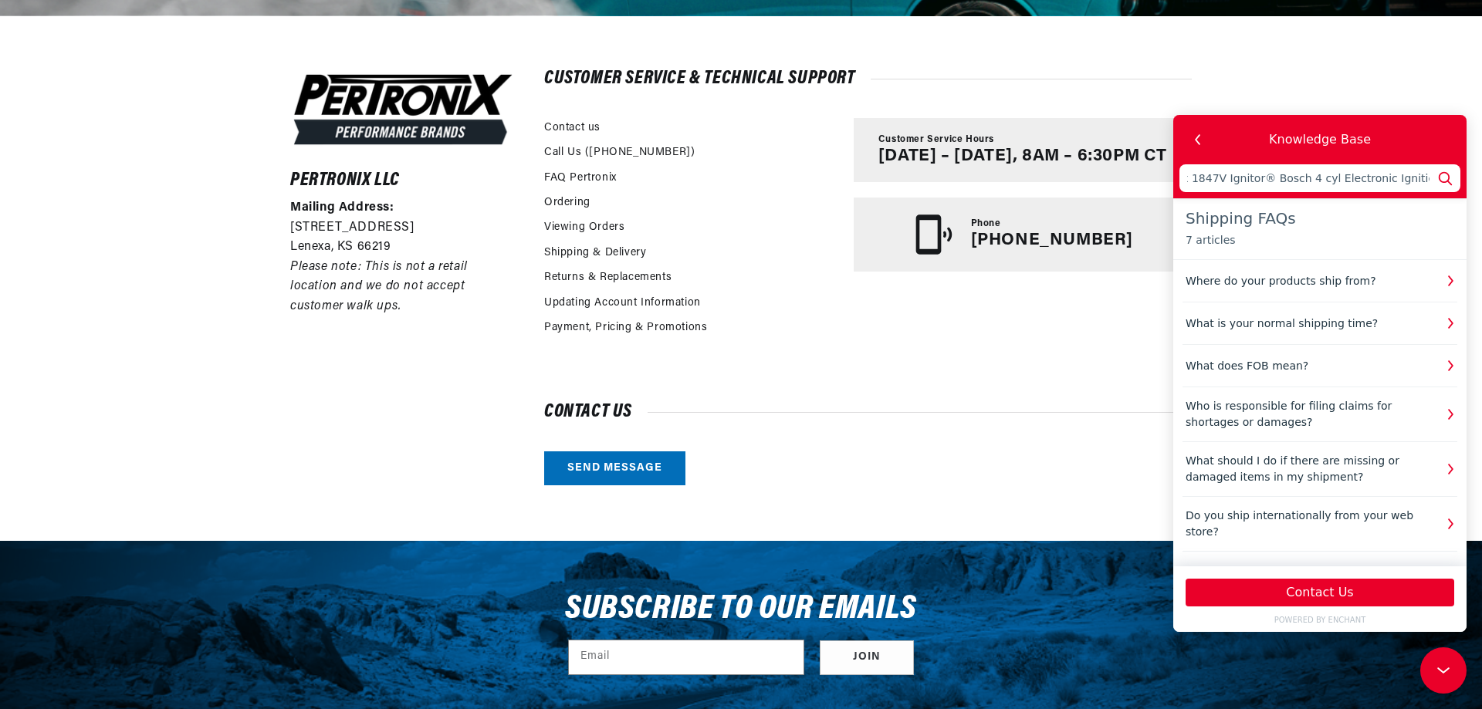
scroll to position [0, 373]
type input "Hi; Do you ship to Switzerland? I am interested in PerTronix 1847V Ignitor® Bos…"
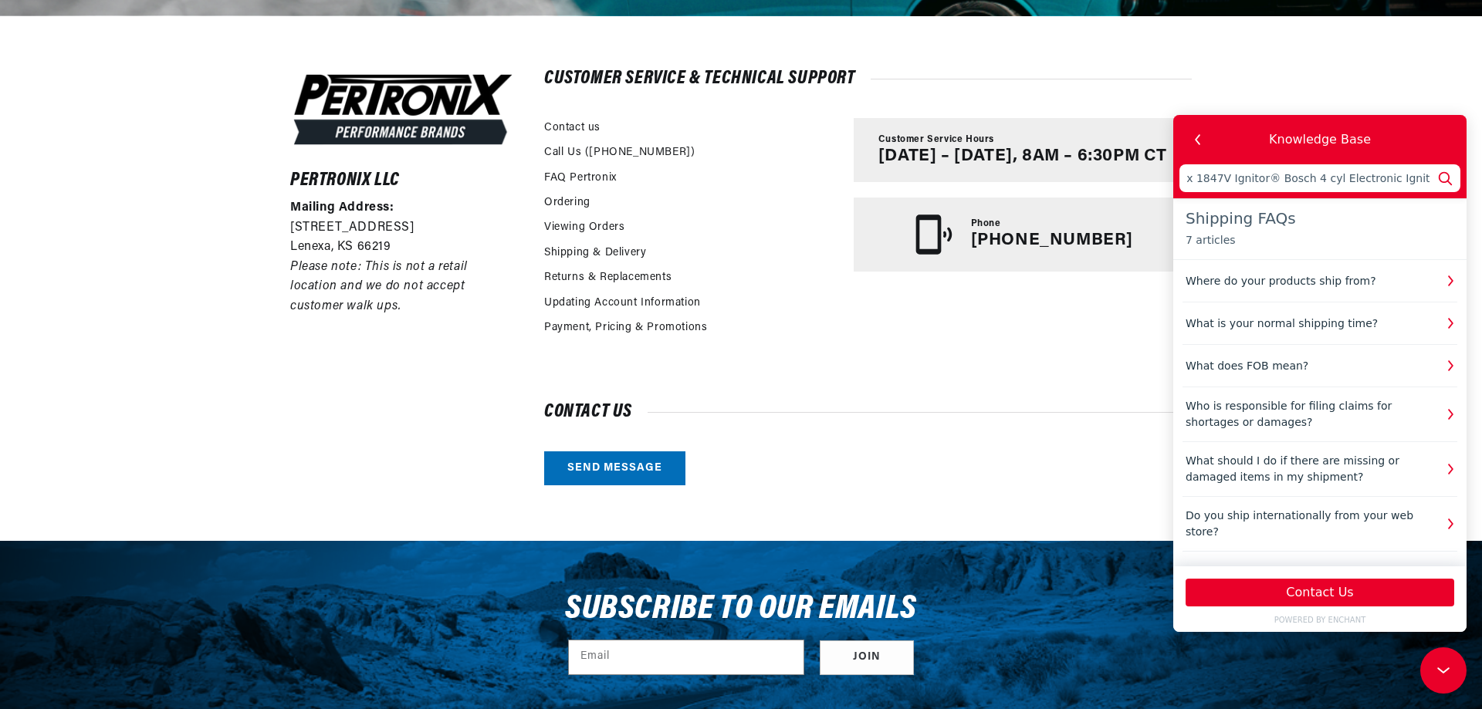
type input "Hi; Do you ship to Switzerland? I am interested in PerTronix 1847V Ignitor® Bos…"
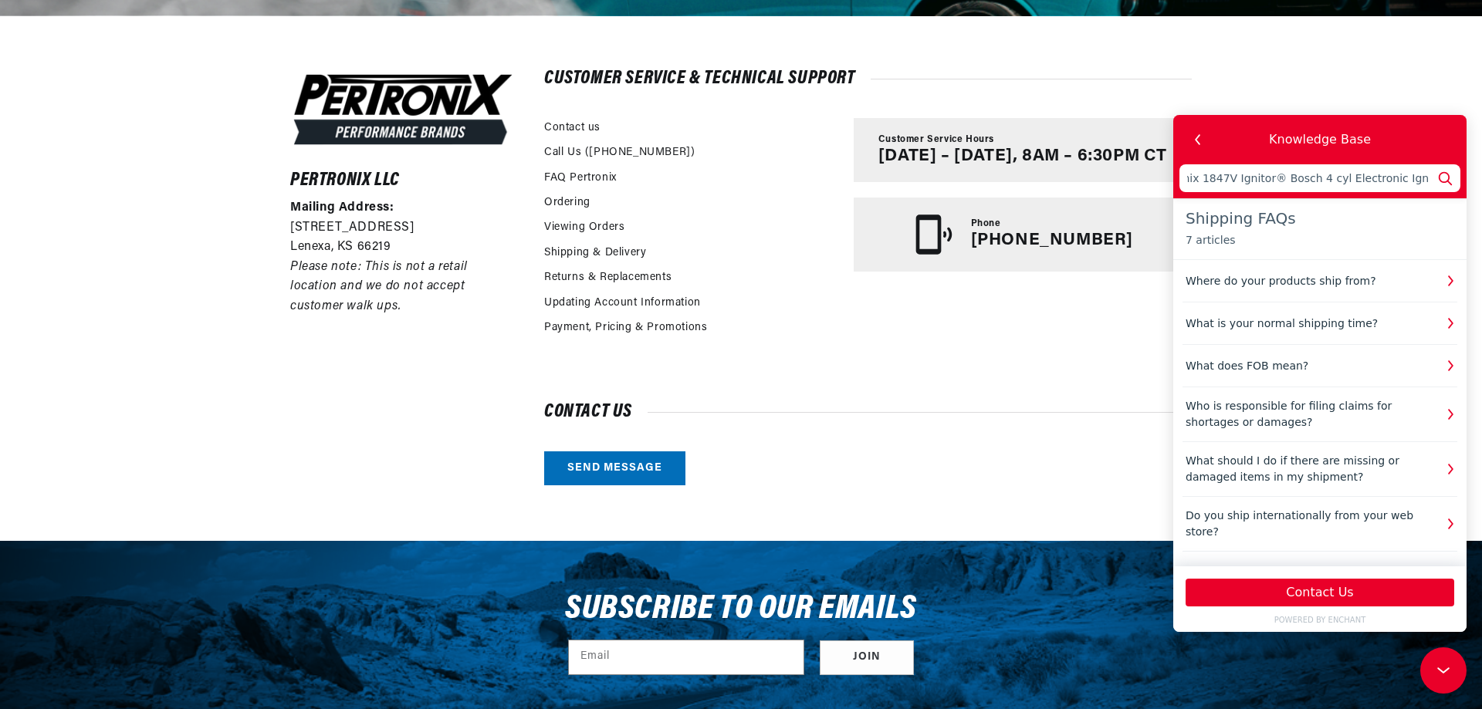
type input "Hi; Do you ship to Switzerland? I am interested in PerTronix 1847V Ignitor® Bos…"
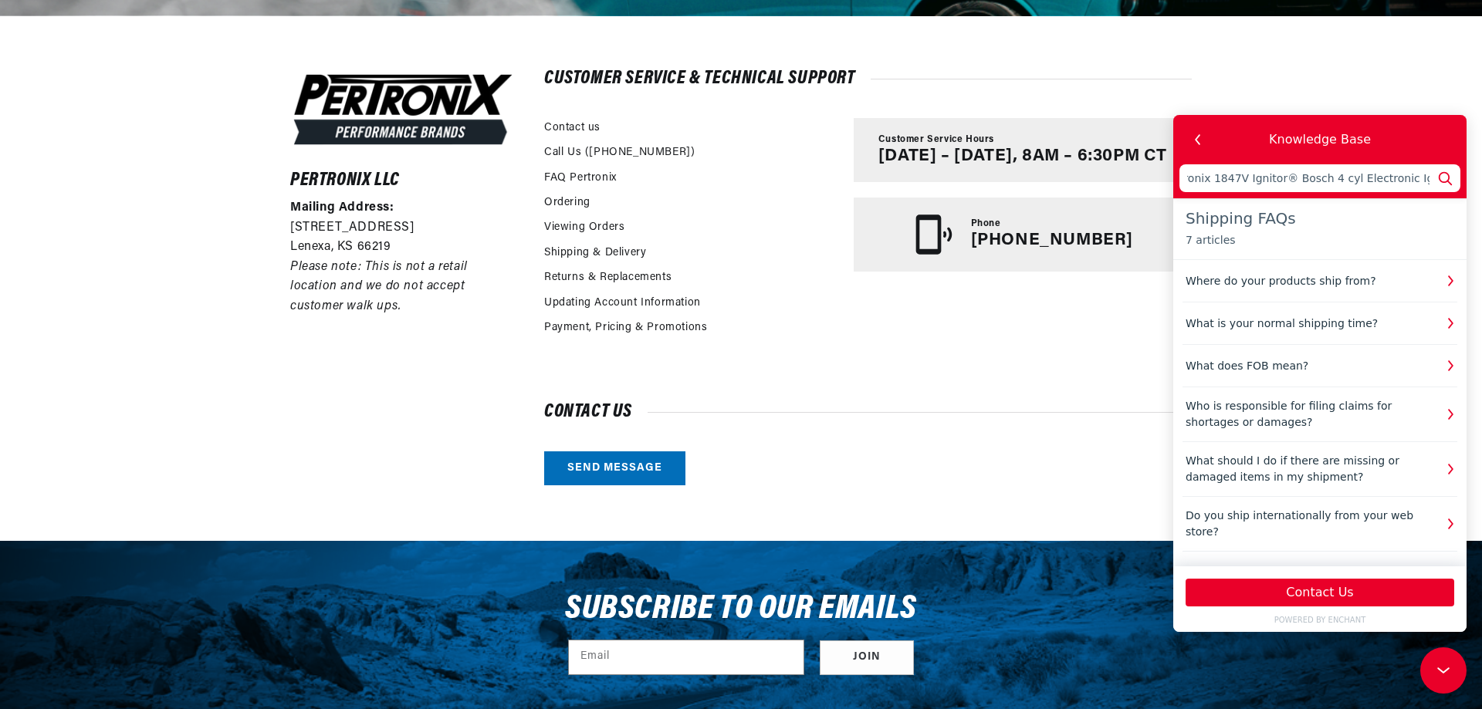
type input "Hi; Do you ship to Switzerland? I am interested in PerTronix 1847V Ignitor® Bos…"
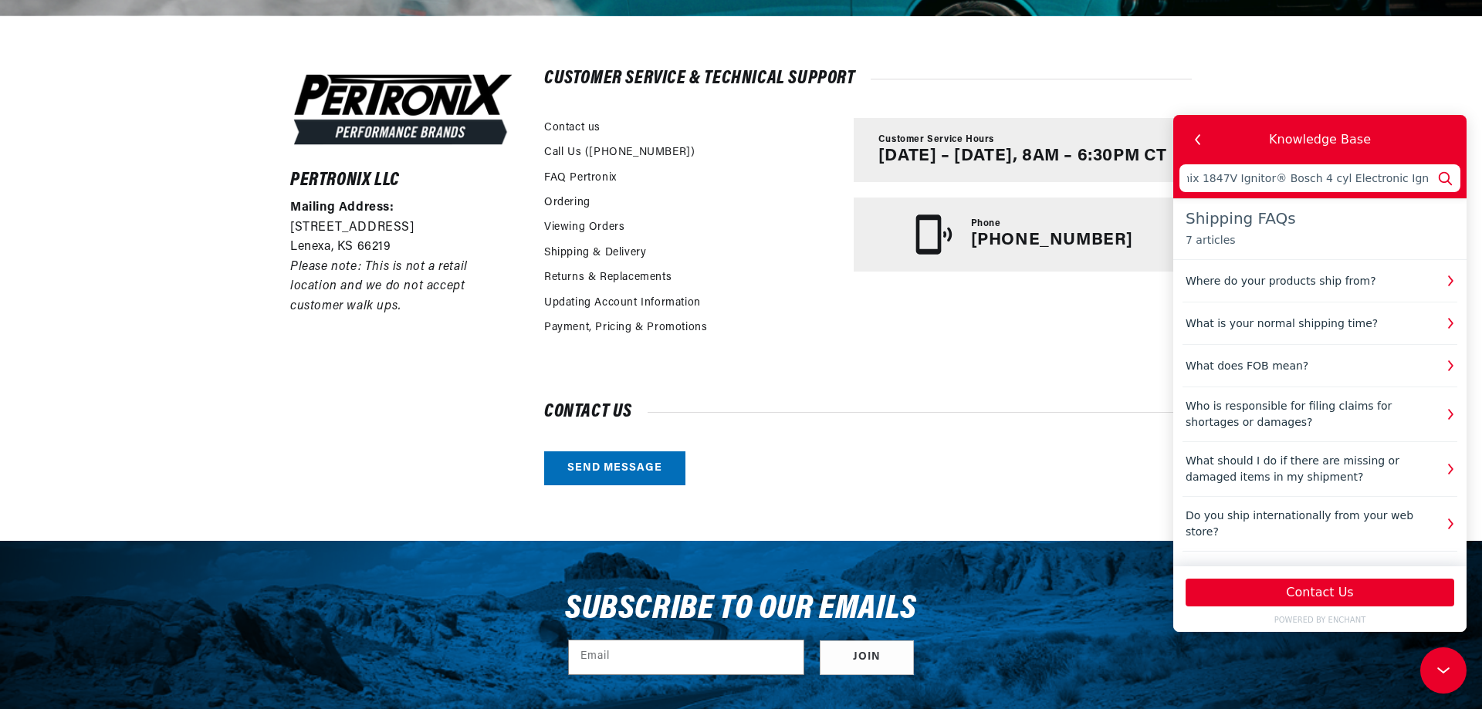
type input "Hi; Do you ship to Switzerland? I am interested in PerTronix 1847V Ignitor® Bos…"
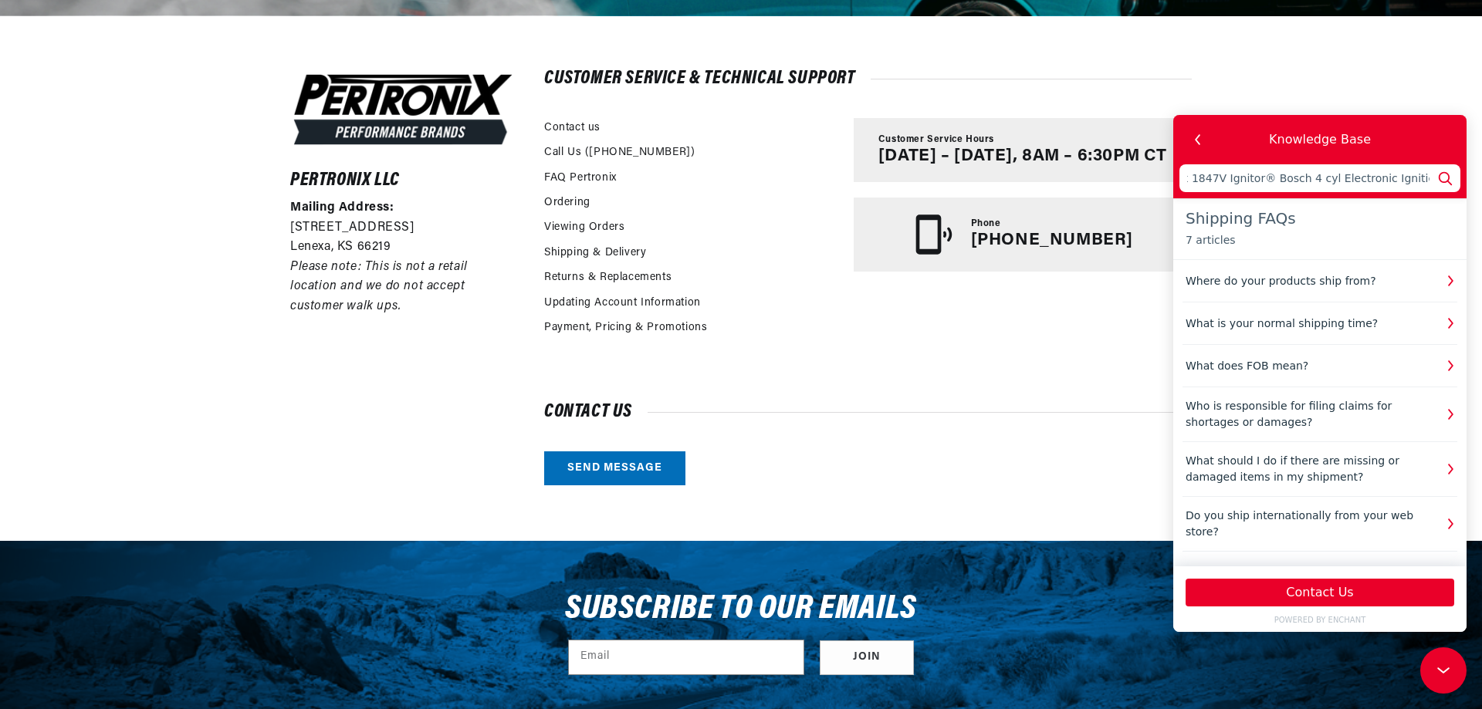
type input "Hi; Do you ship to Switzerland? I am interested in PerTronix 1847V Ignitor® Bos…"
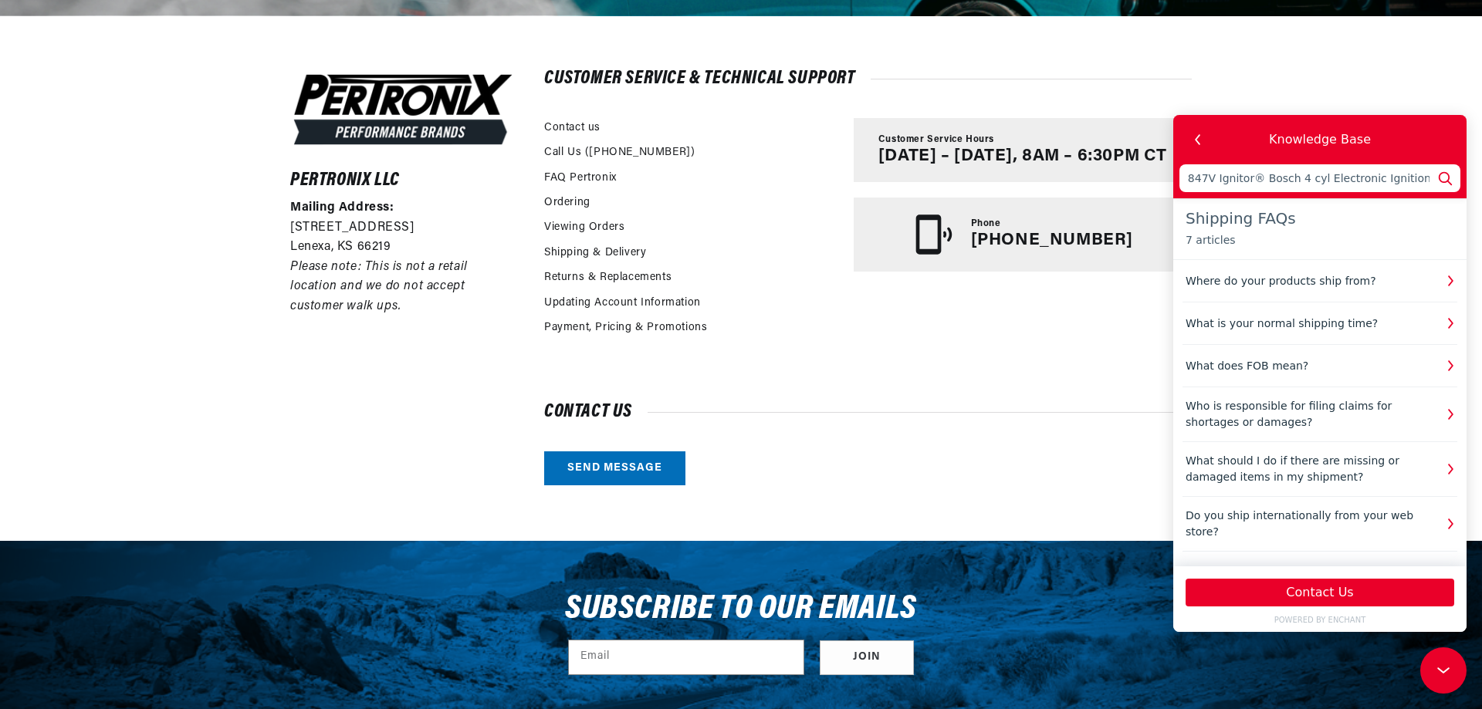
type input "Hi; Do you ship to Switzerland? I am interested in PerTronix 1847V Ignitor® Bos…"
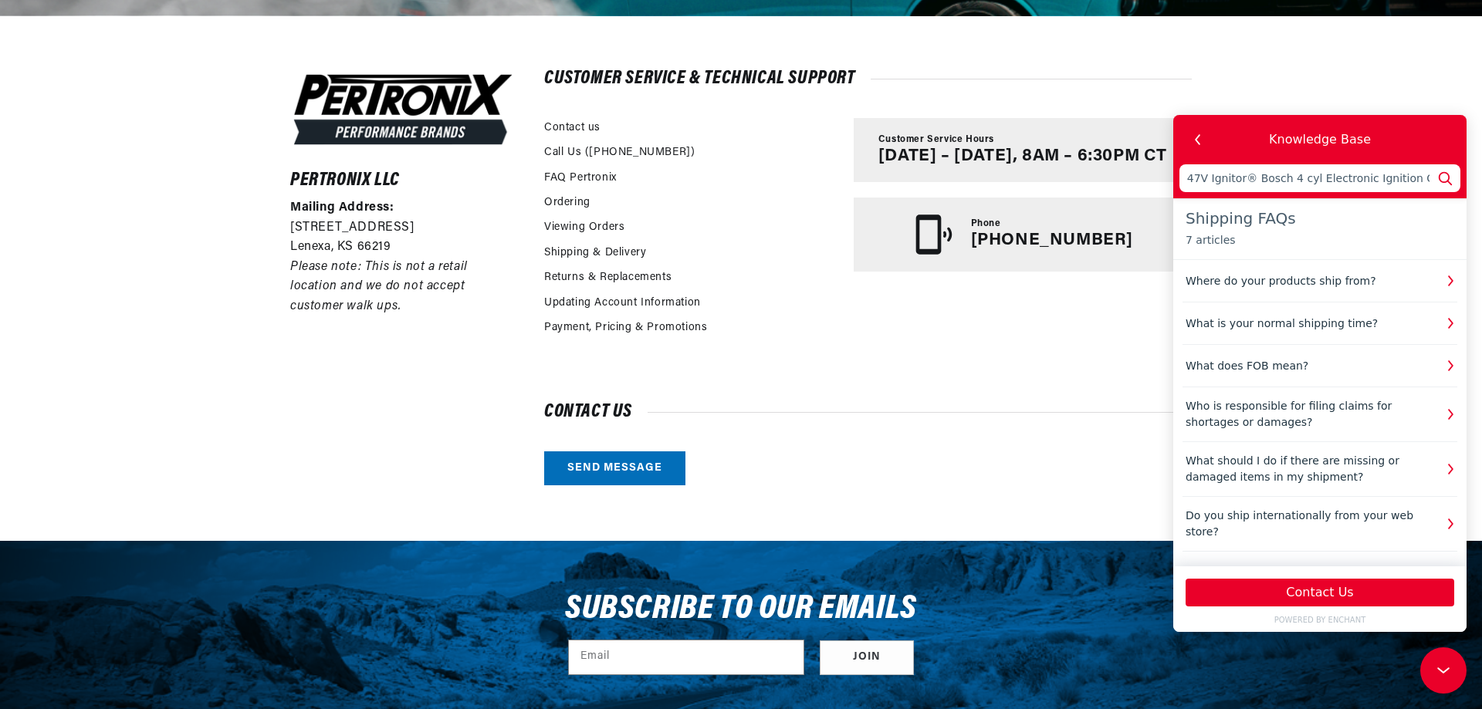
type input "Hi; Do you ship to Switzerland? I am interested in PerTronix 1847V Ignitor® Bos…"
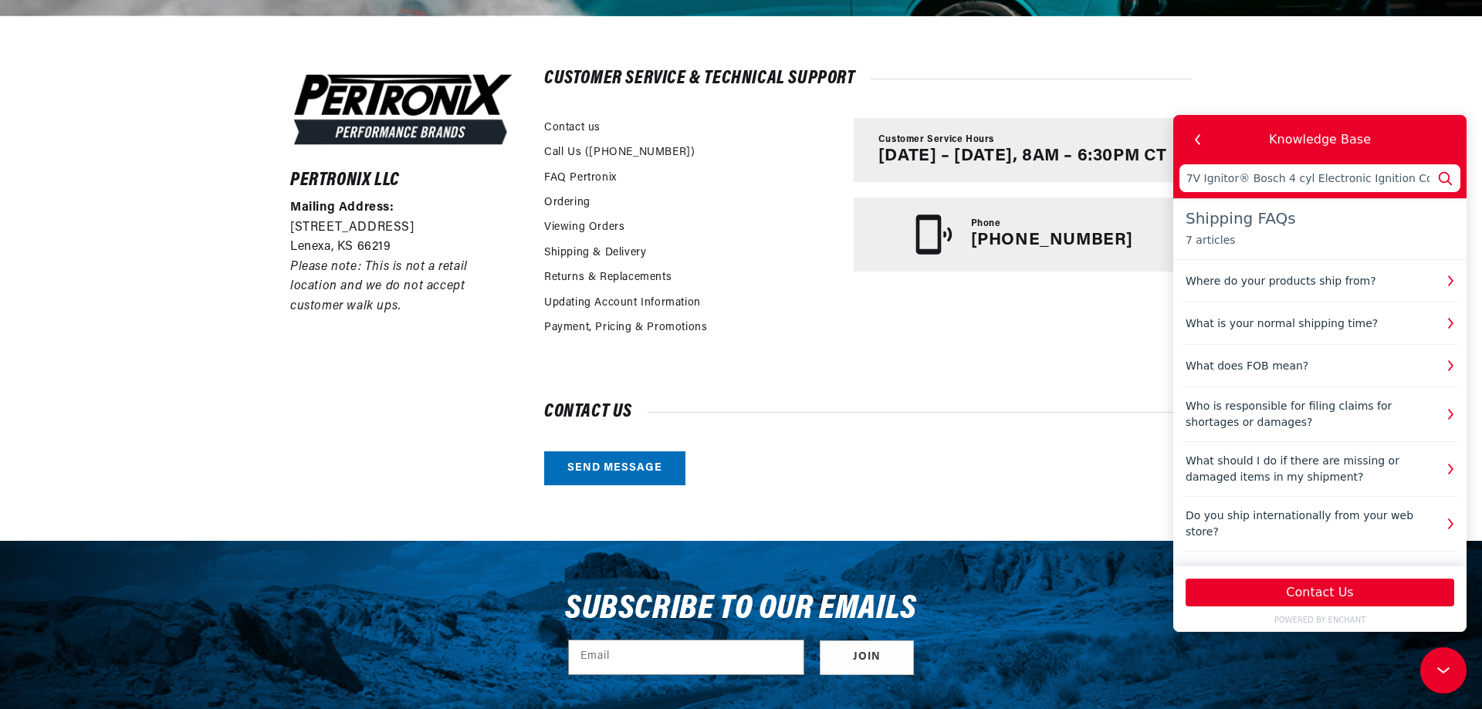
scroll to position [0, 400]
type input "Hi; Do you ship to Switzerland? I am interested in PerTronix 1847V Ignitor® Bos…"
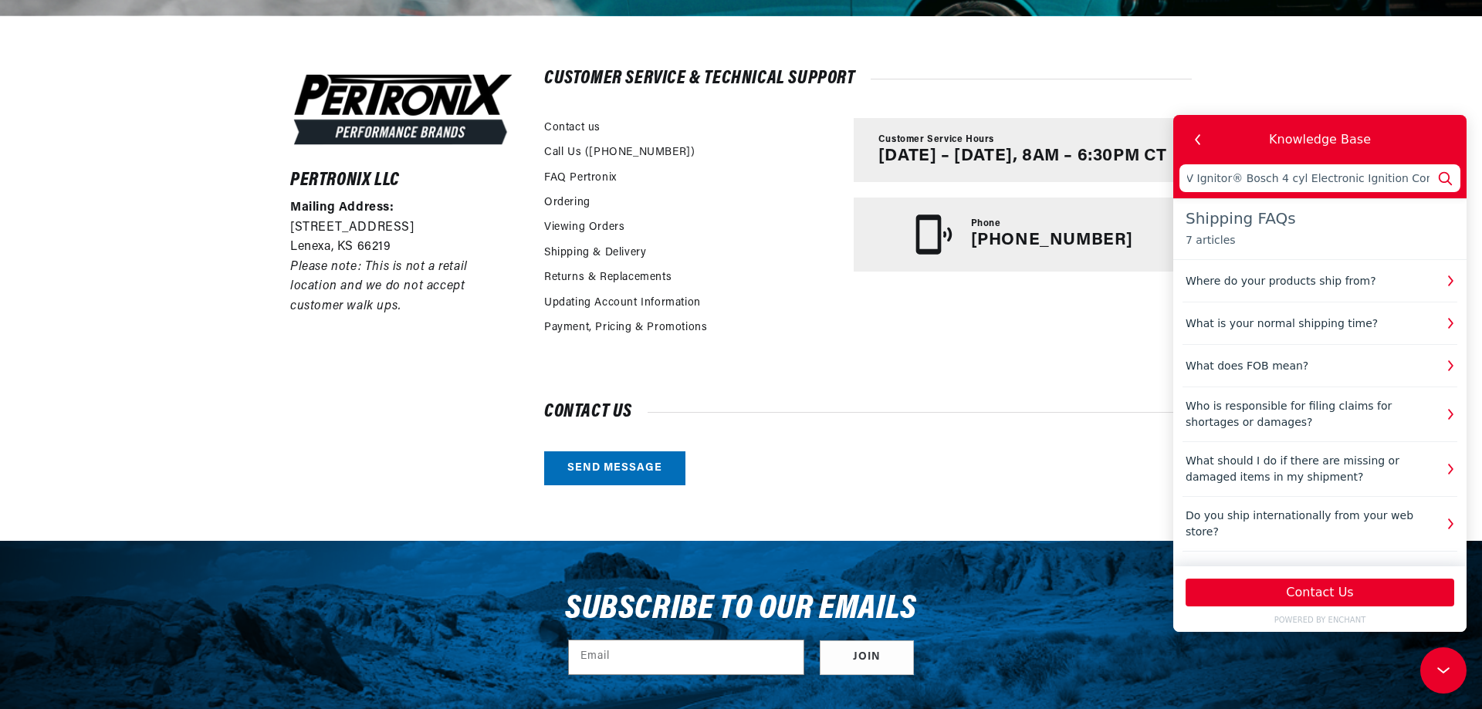
type input "Hi; Do you ship to Switzerland? I am interested in PerTronix 1847V Ignitor® Bos…"
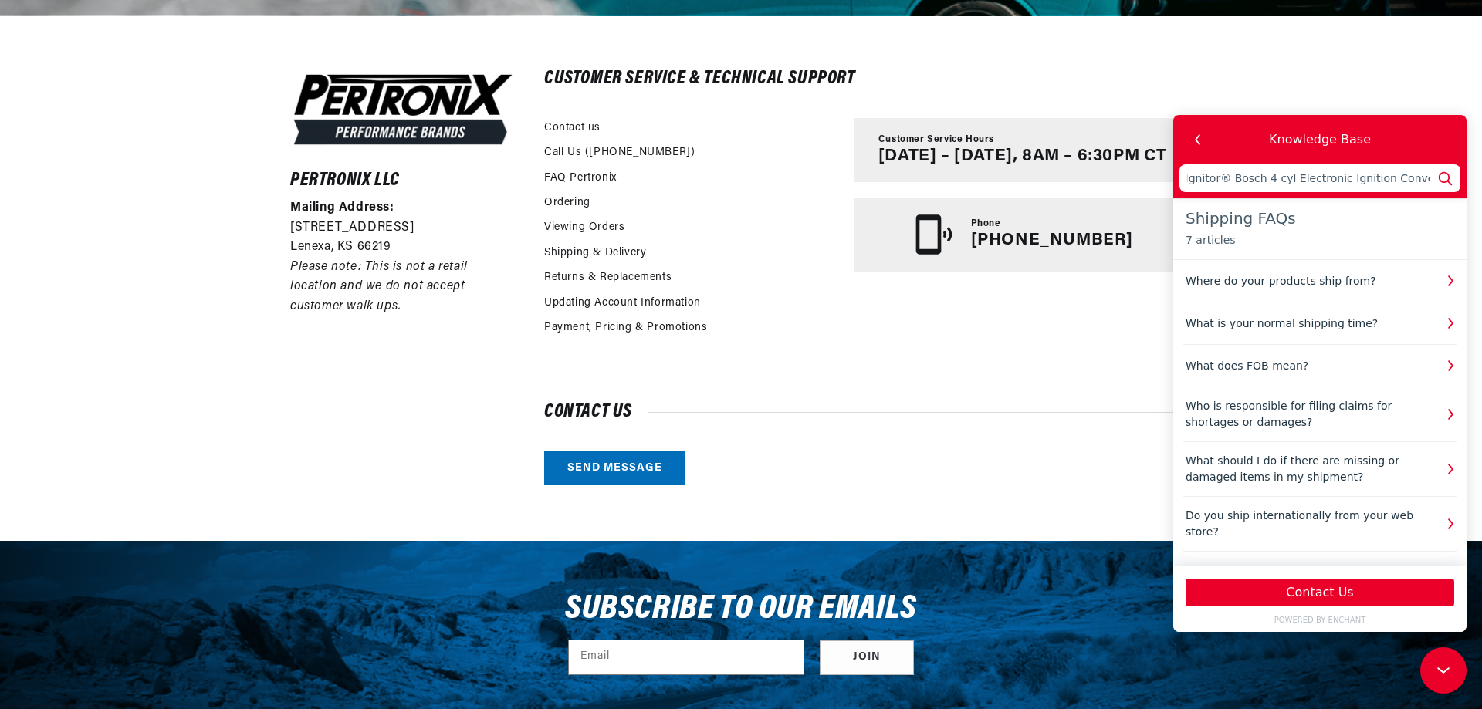
type input "Hi; Do you ship to Switzerland? I am interested in PerTronix 1847V Ignitor® Bos…"
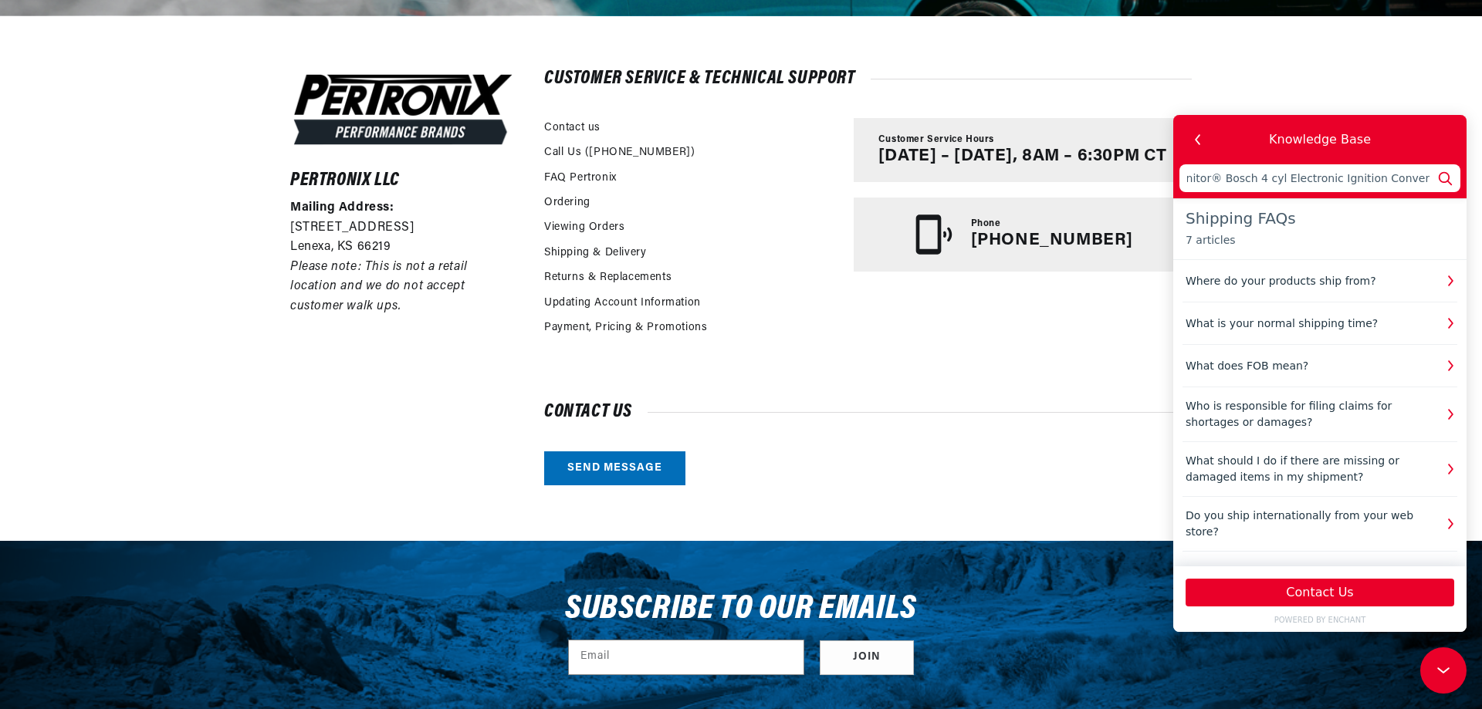
type input "Hi; Do you ship to Switzerland? I am interested in PerTronix 1847V Ignitor® Bos…"
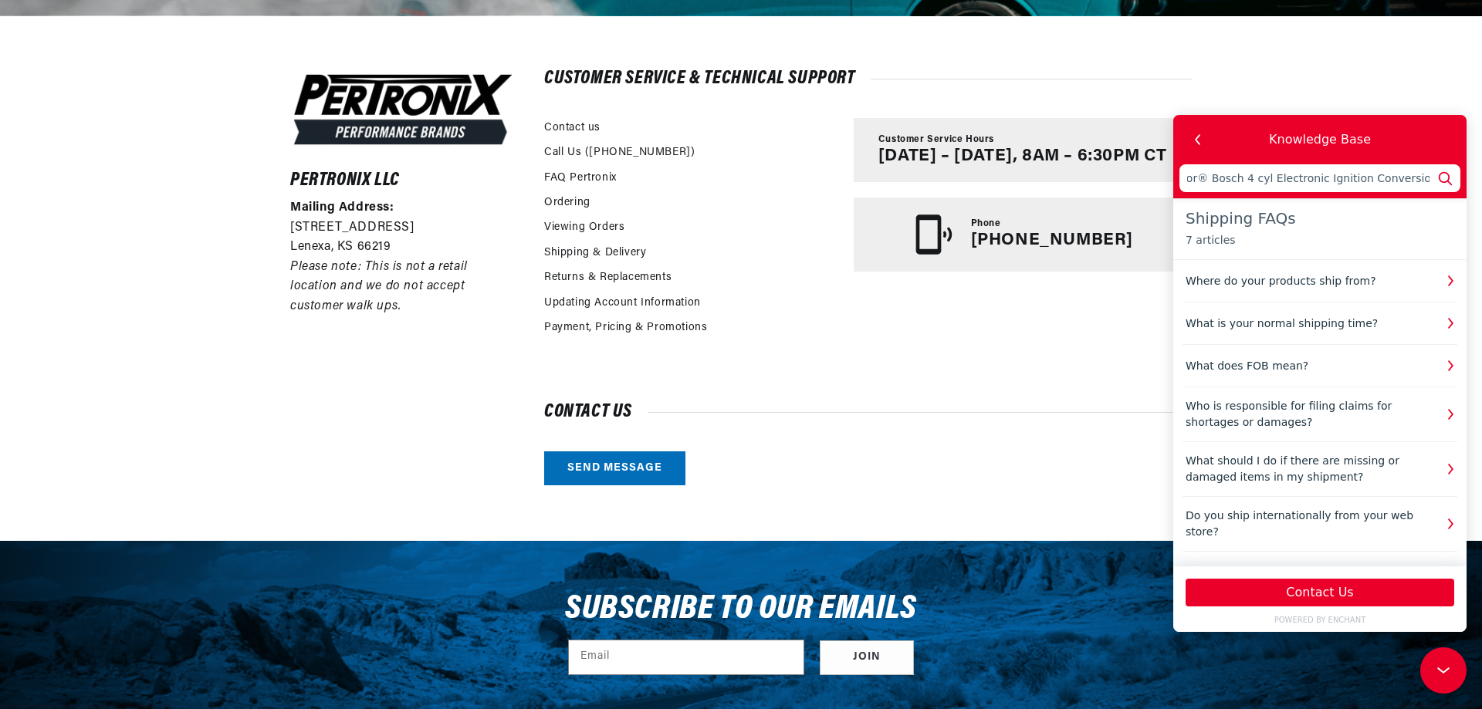
type input "Hi; Do you ship to Switzerland? I am interested in PerTronix 1847V Ignitor® Bos…"
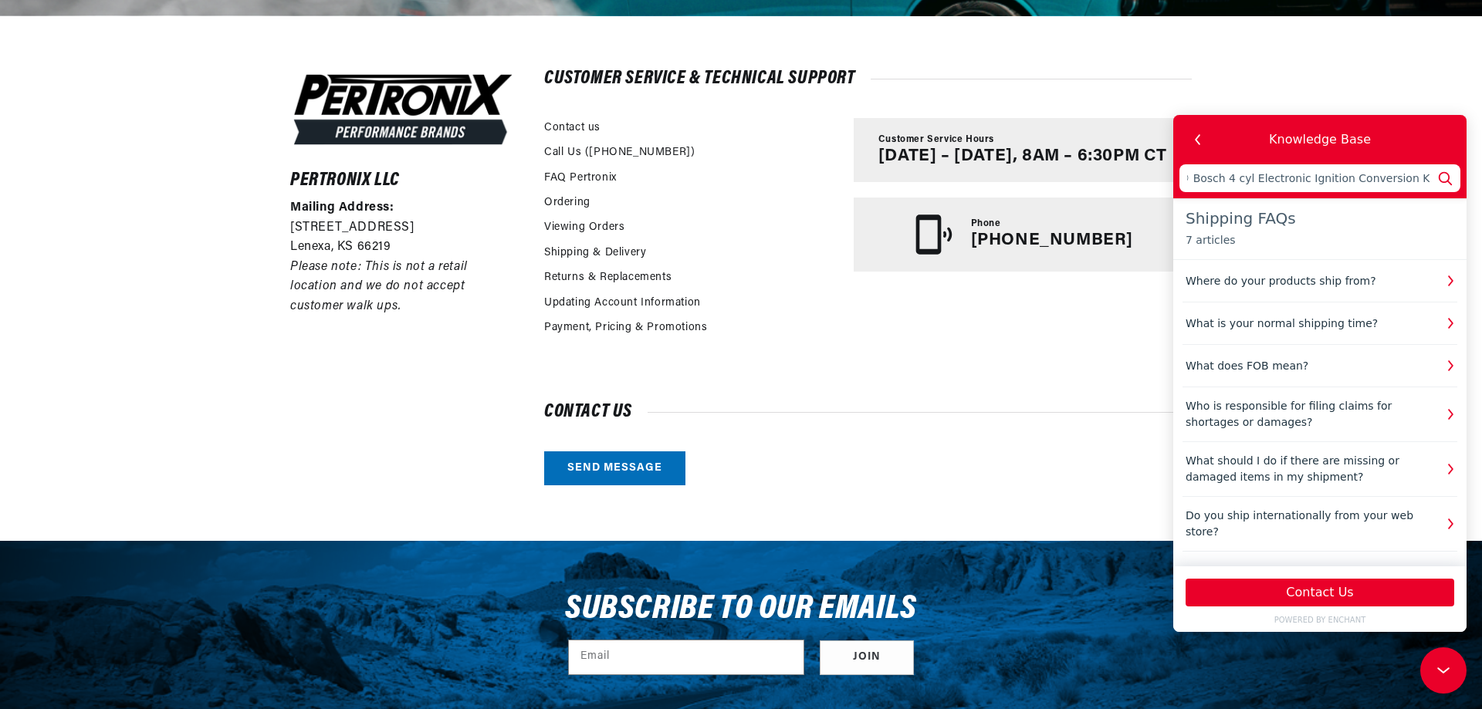
type input "Hi; Do you ship to Switzerland? I am interested in PerTronix 1847V Ignitor® Bos…"
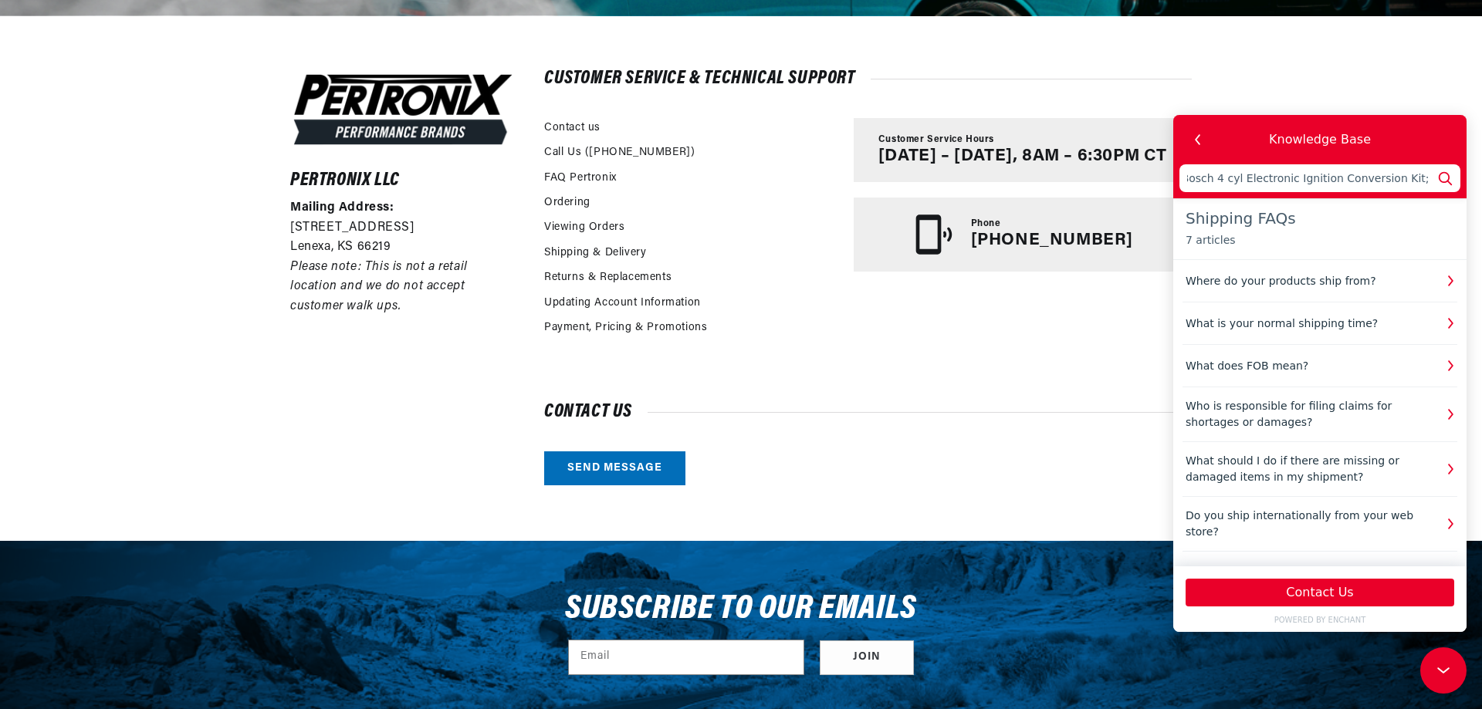
type input "Hi; Do you ship to Switzerland? I am interested in PerTronix 1847V Ignitor® Bos…"
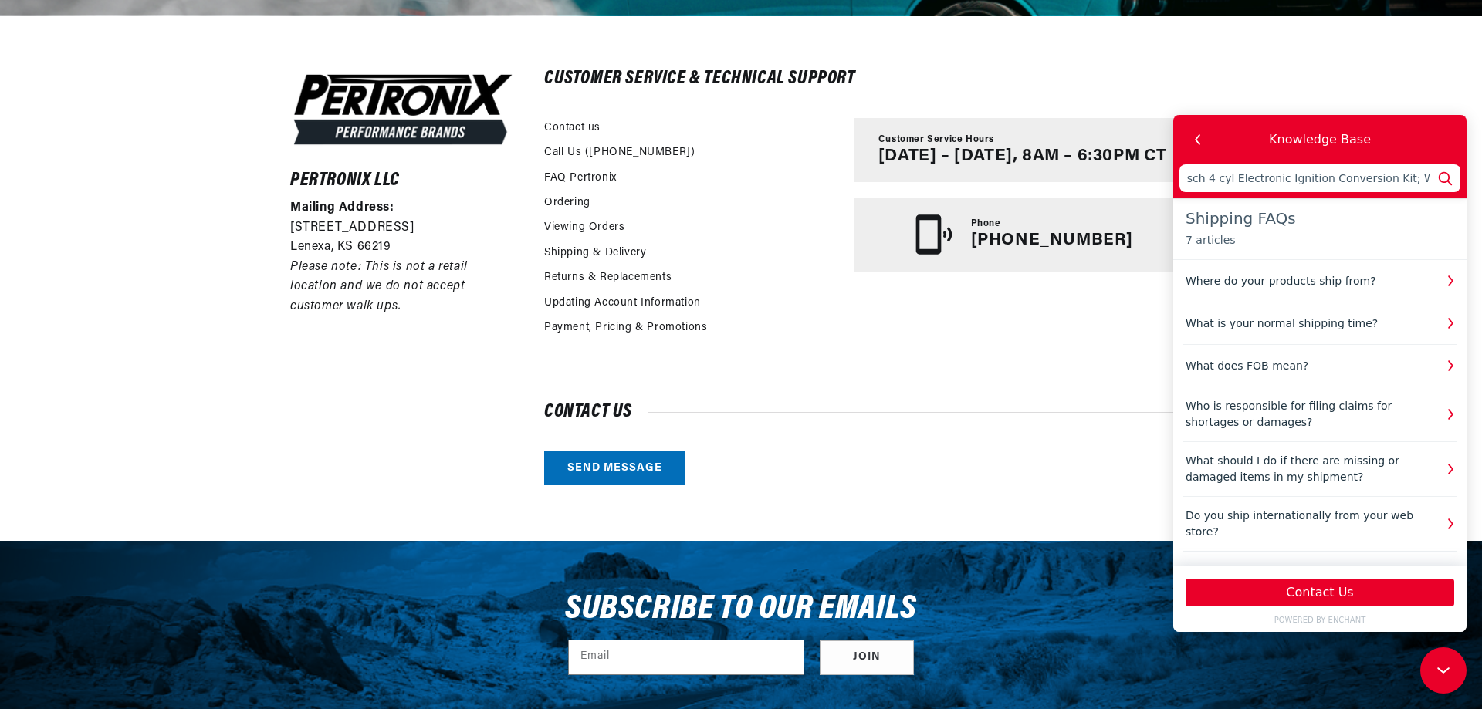
scroll to position [0, 479]
type input "Hi; Do you ship to Switzerland? I am interested in PerTronix 1847V Ignitor® Bos…"
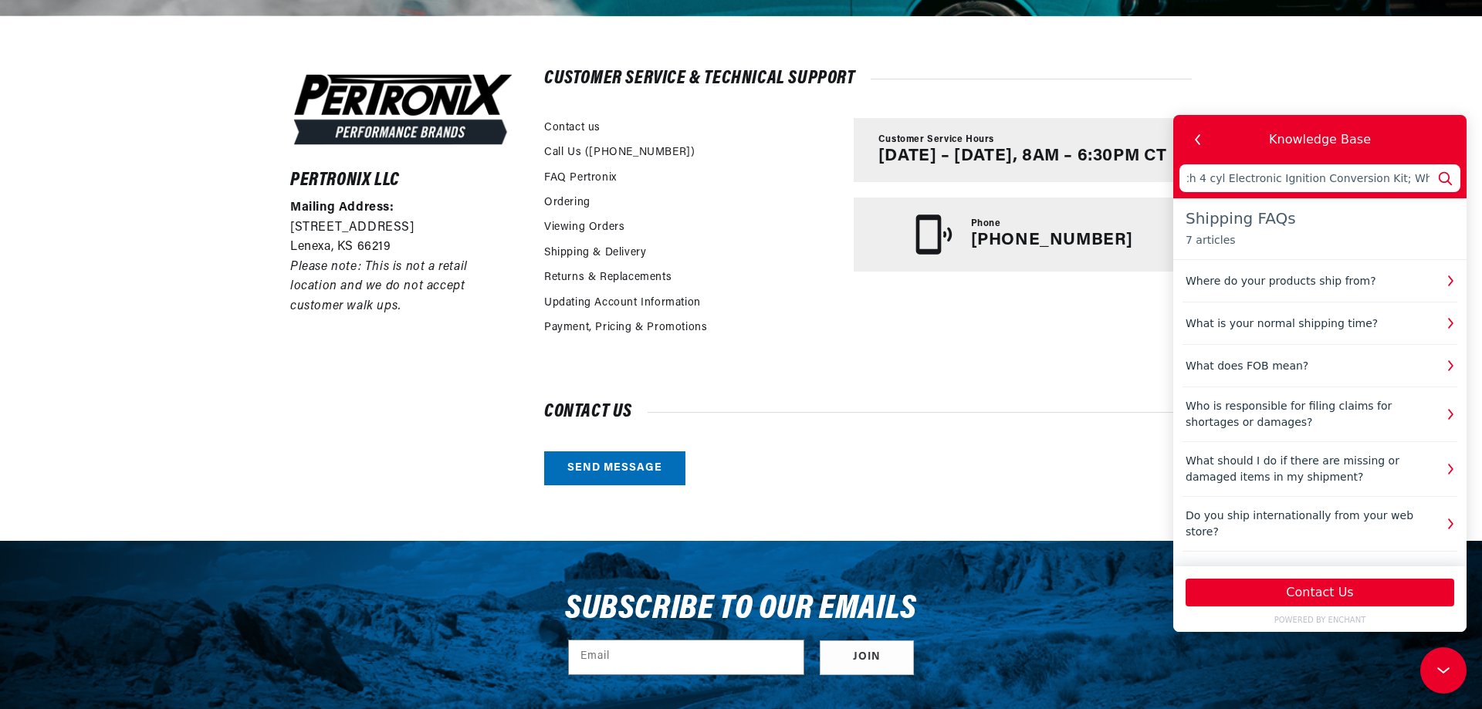
type input "Hi; Do you ship to Switzerland? I am interested in PerTronix 1847V Ignitor® Bos…"
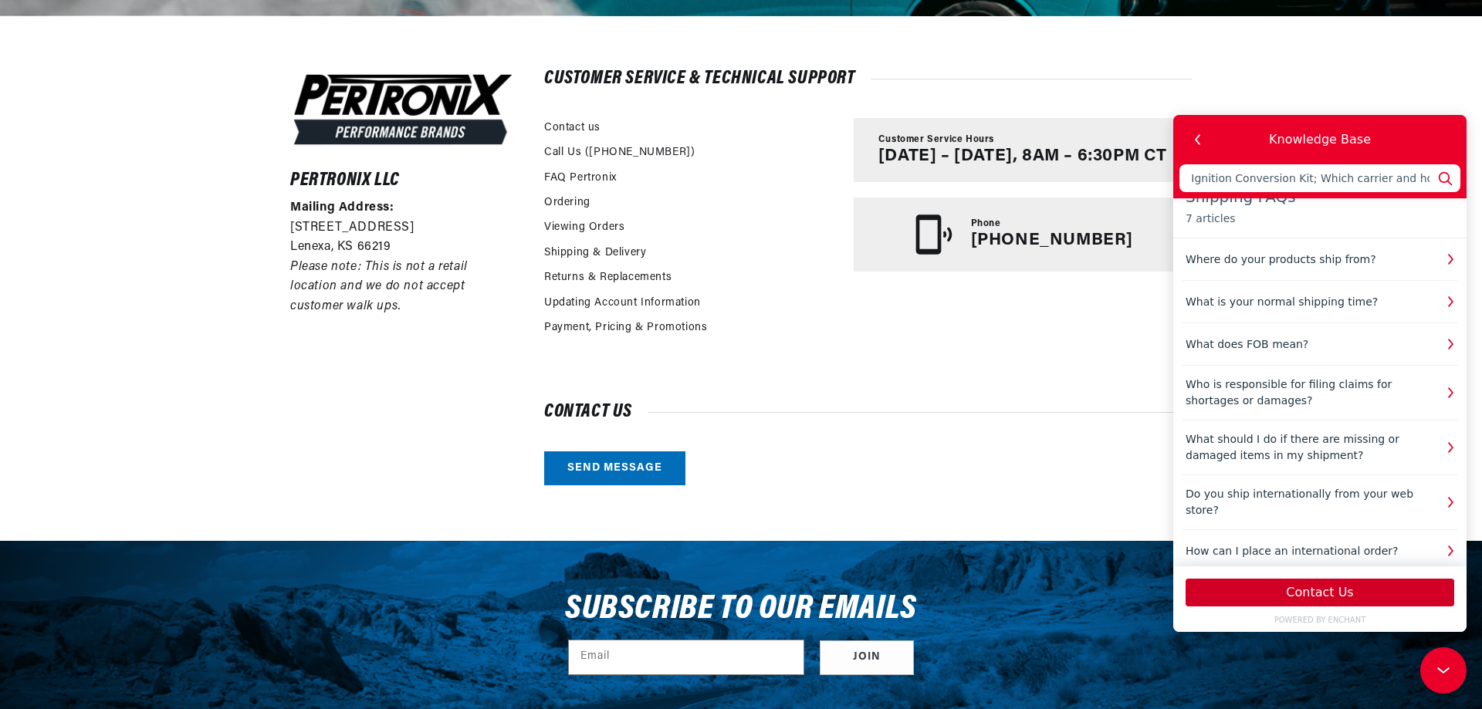
click at [1304, 592] on button "Contact Us" at bounding box center [1320, 593] width 269 height 28
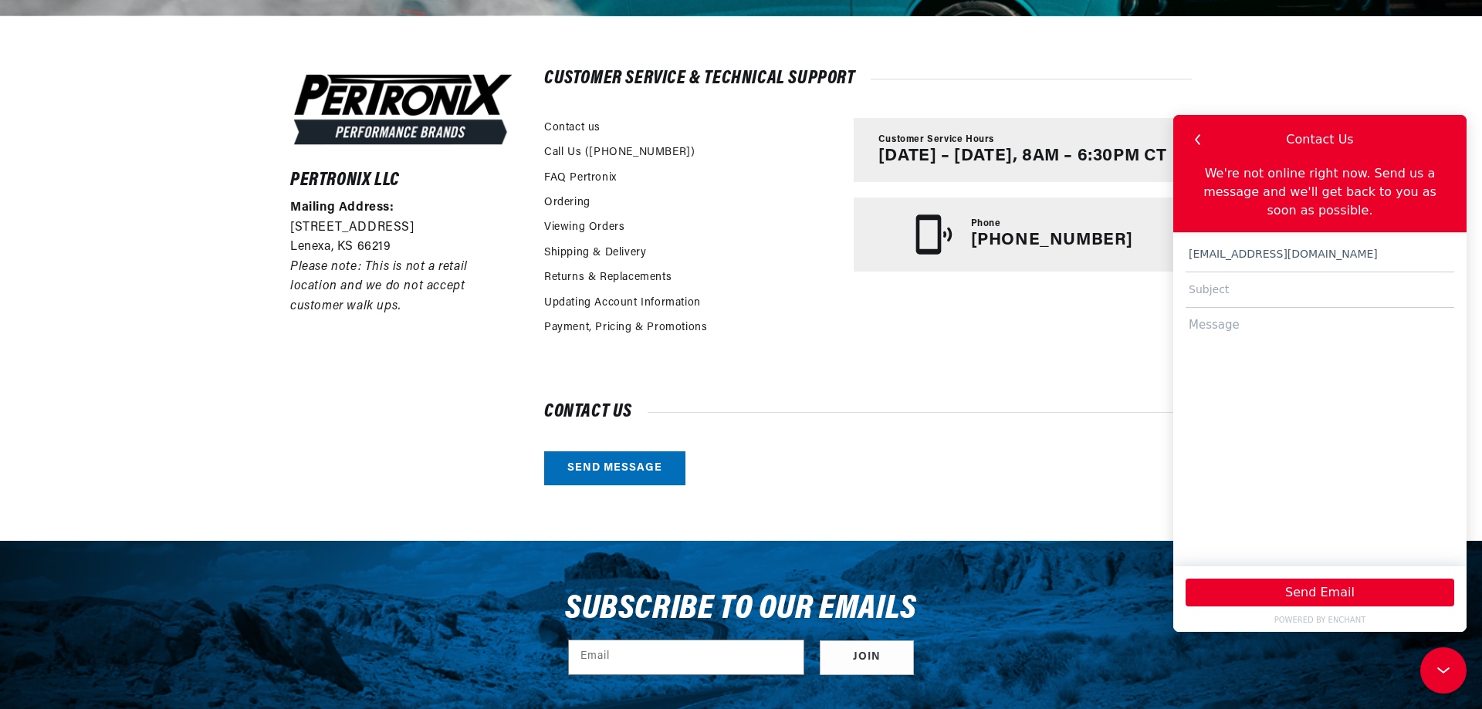
click at [1250, 399] on textarea at bounding box center [1320, 430] width 269 height 244
click at [1276, 272] on input "text" at bounding box center [1320, 290] width 269 height 36
paste textarea "PerTronix 1847V Ignitor® Bosch 4 cyl Electronic Ignition Conversion Kit"
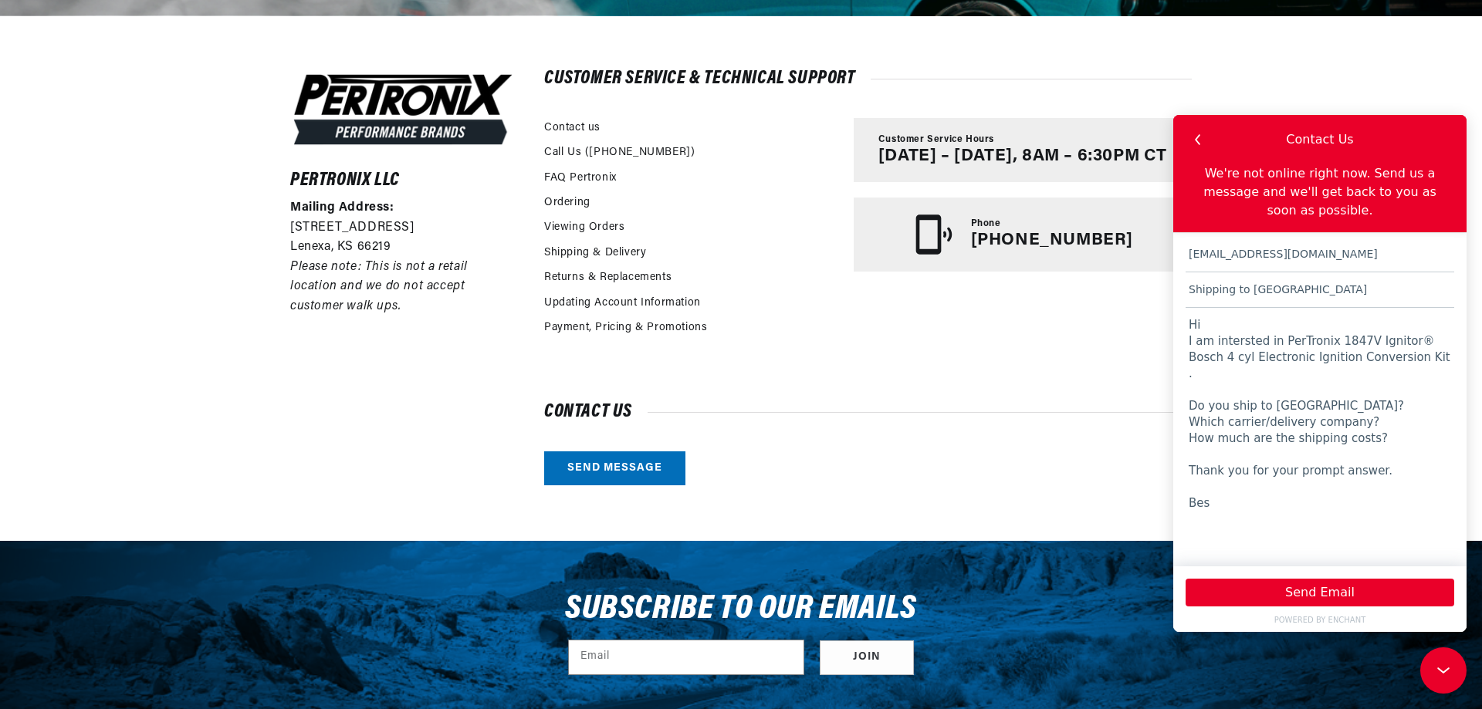
scroll to position [0, 577]
click at [1267, 586] on button "Send Email" at bounding box center [1320, 593] width 269 height 28
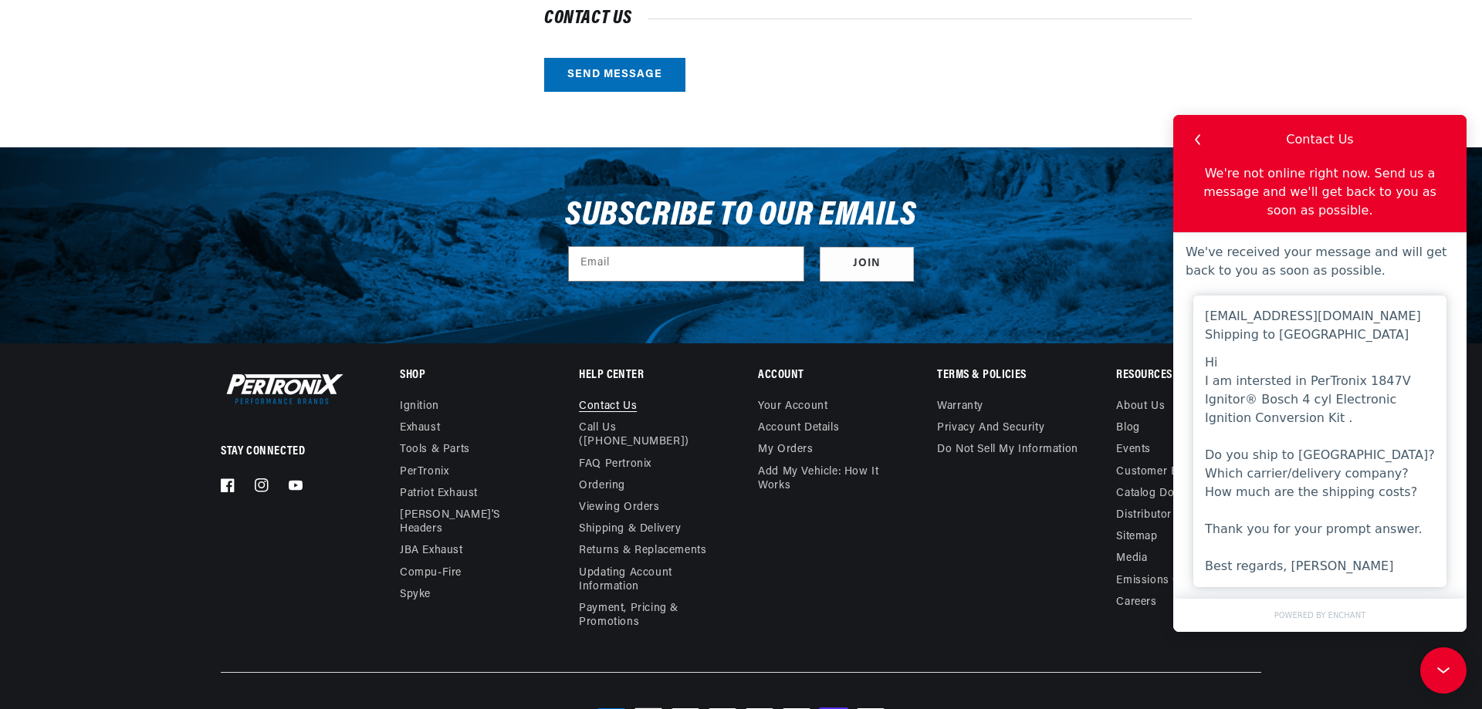
scroll to position [0, 575]
